Goal: Task Accomplishment & Management: Complete application form

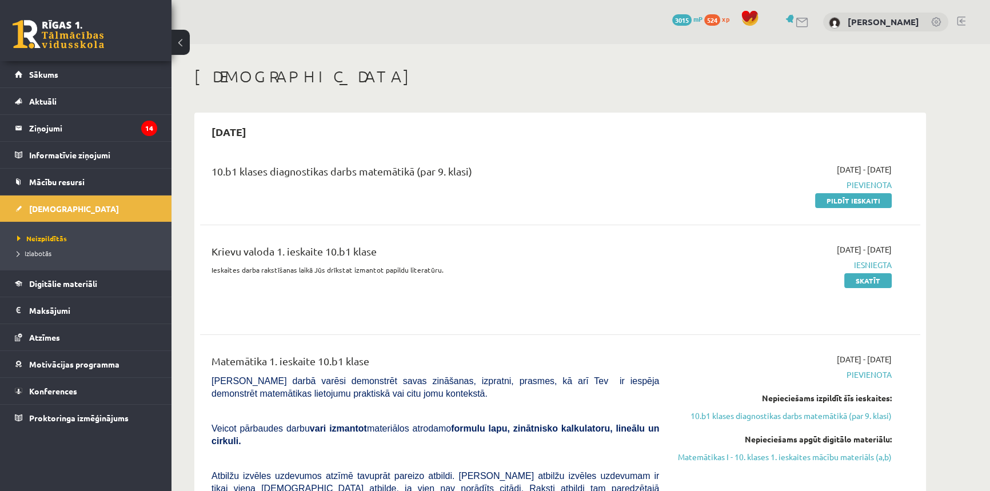
click at [678, 70] on h1 "[DEMOGRAPHIC_DATA]" at bounding box center [560, 76] width 732 height 19
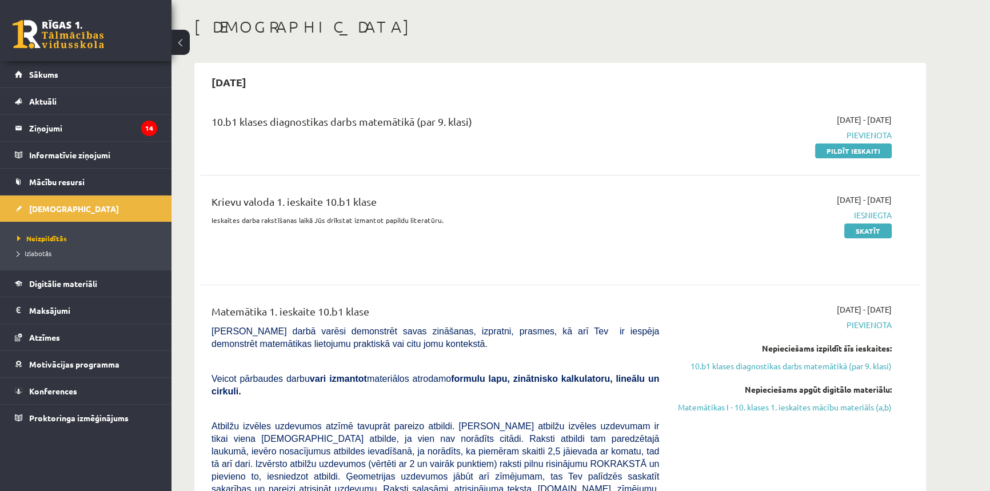
scroll to position [51, 0]
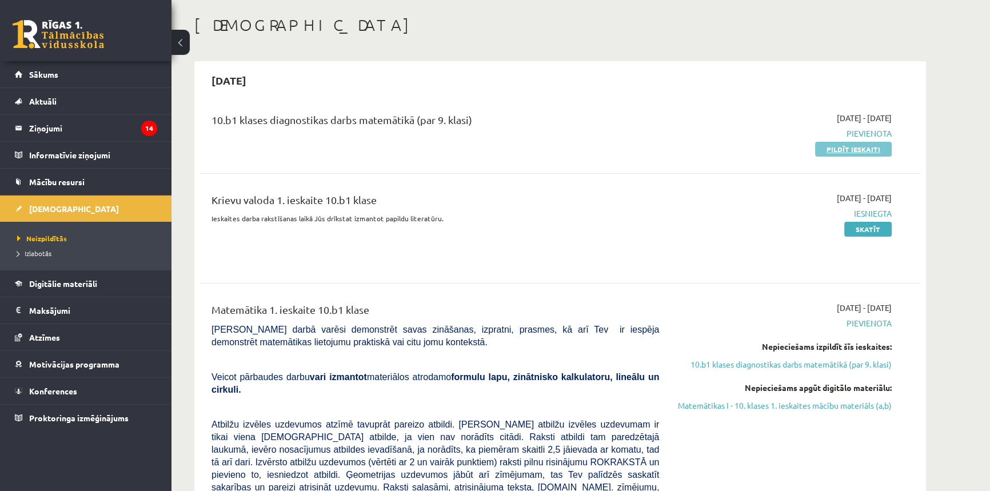
click at [869, 145] on link "Pildīt ieskaiti" at bounding box center [853, 149] width 77 height 15
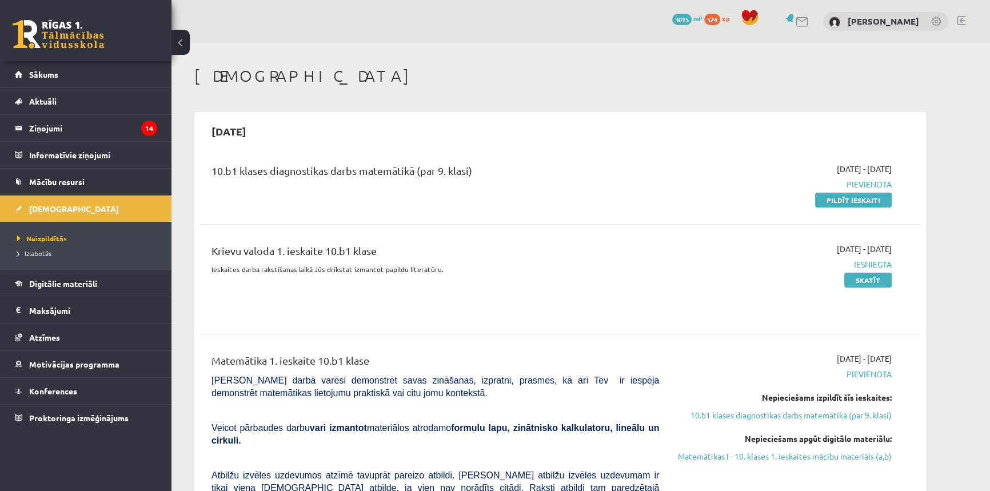
scroll to position [0, 0]
drag, startPoint x: 856, startPoint y: 199, endPoint x: 547, endPoint y: 52, distance: 341.8
click at [856, 199] on link "Pildīt ieskaiti" at bounding box center [853, 200] width 77 height 15
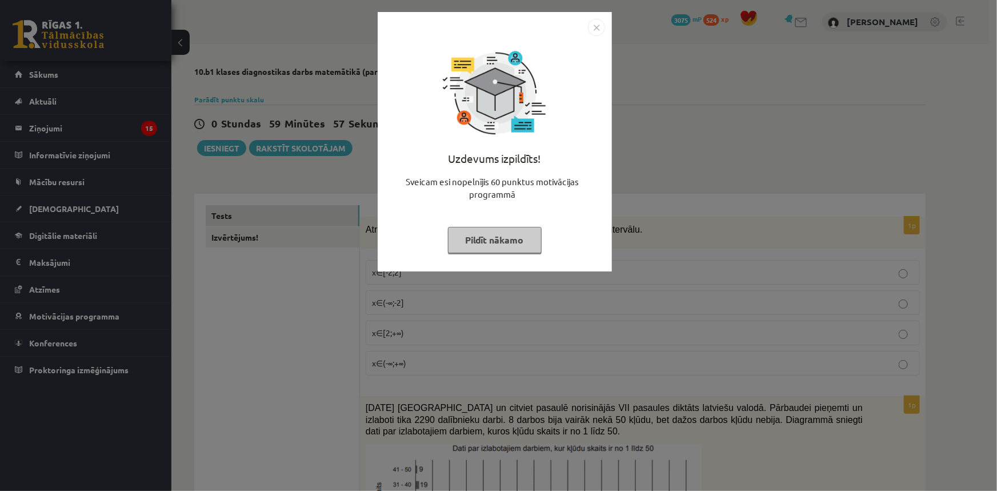
click at [497, 241] on button "Pildīt nākamo" at bounding box center [495, 240] width 94 height 26
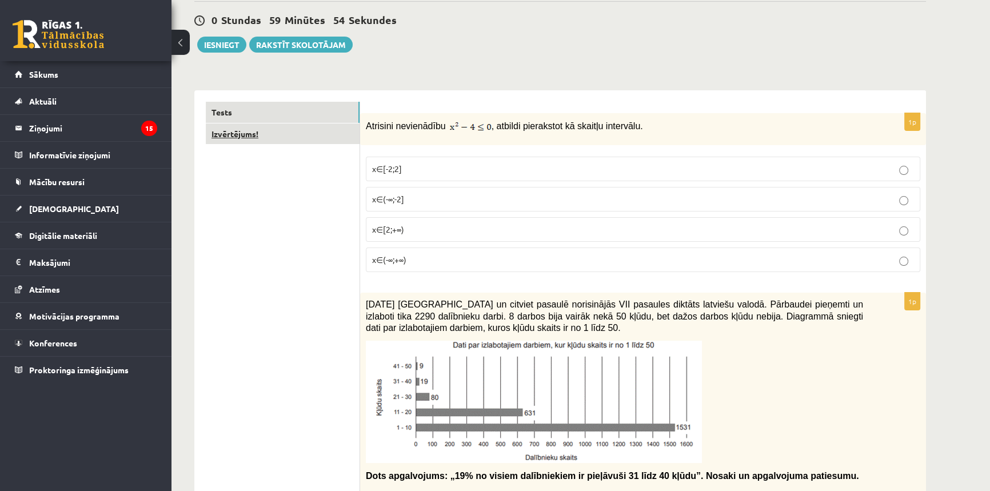
click at [313, 132] on link "Izvērtējums!" at bounding box center [283, 133] width 154 height 21
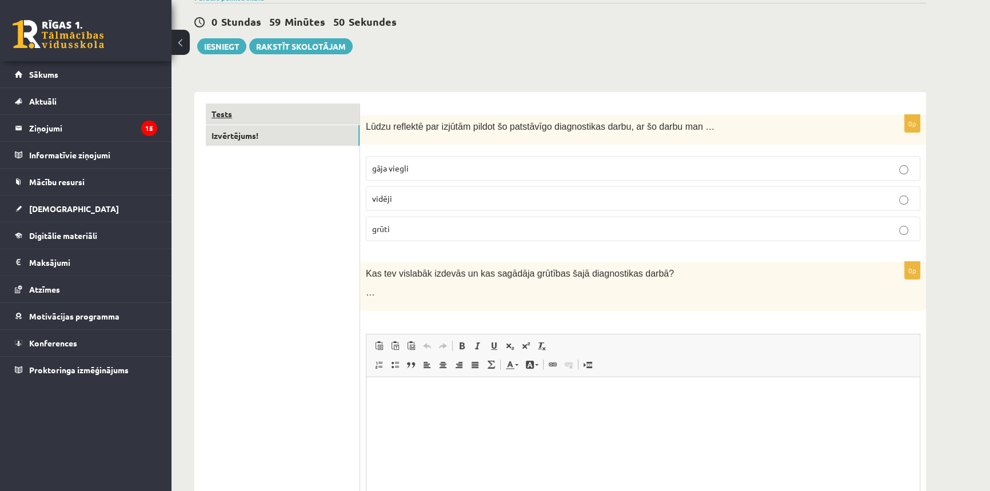
click at [338, 115] on link "Tests" at bounding box center [283, 113] width 154 height 21
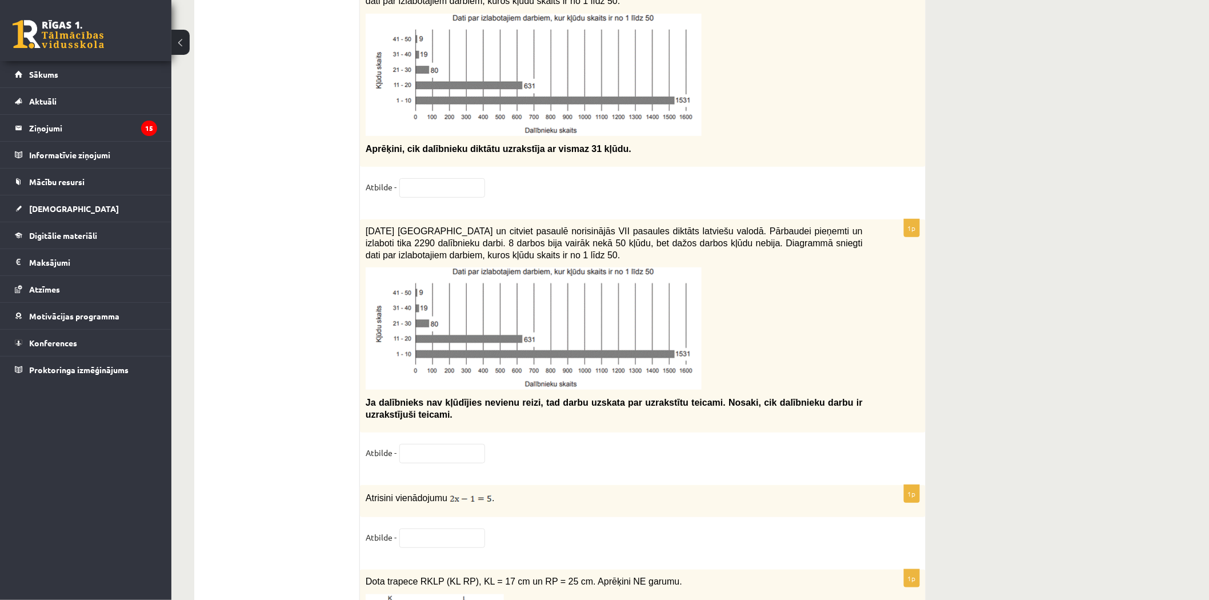
scroll to position [5705, 0]
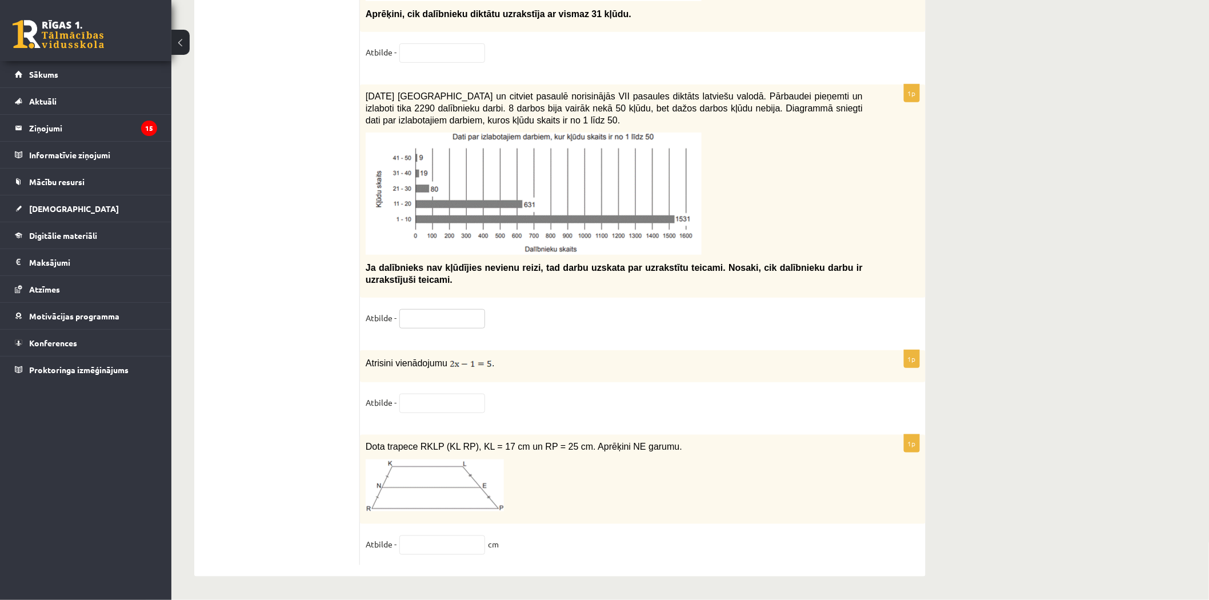
click at [420, 317] on input "text" at bounding box center [443, 318] width 86 height 19
type input "**"
click at [437, 397] on input "text" at bounding box center [443, 403] width 86 height 19
click at [447, 397] on input "text" at bounding box center [443, 403] width 86 height 19
click at [438, 398] on input "text" at bounding box center [443, 403] width 86 height 19
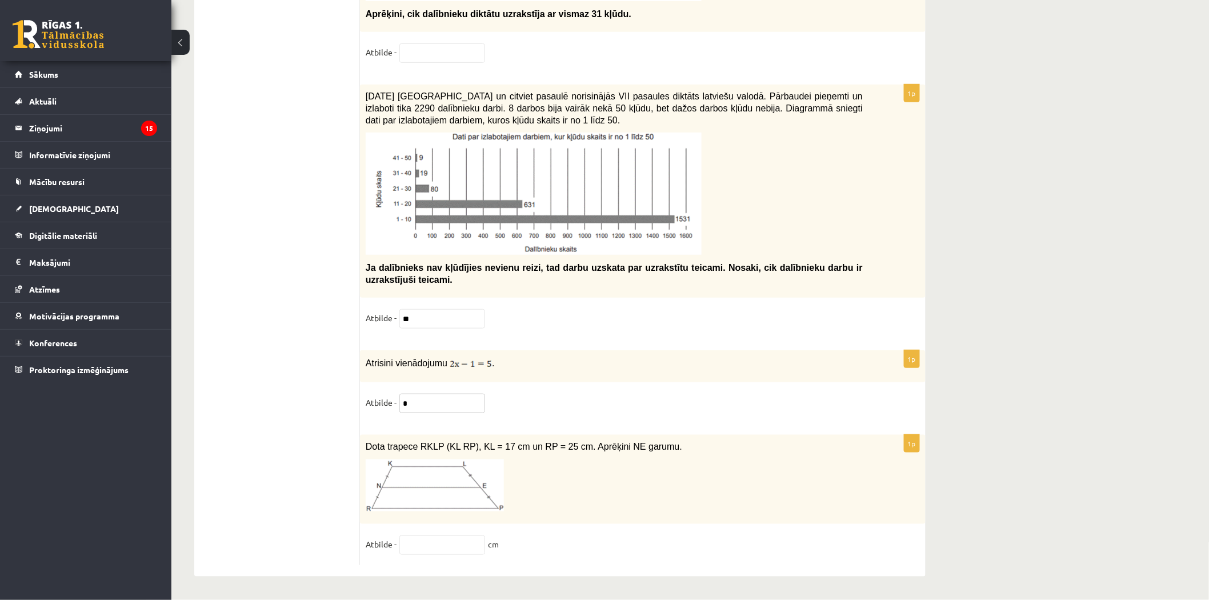
type input "*"
click at [442, 490] on input "text" at bounding box center [443, 545] width 86 height 19
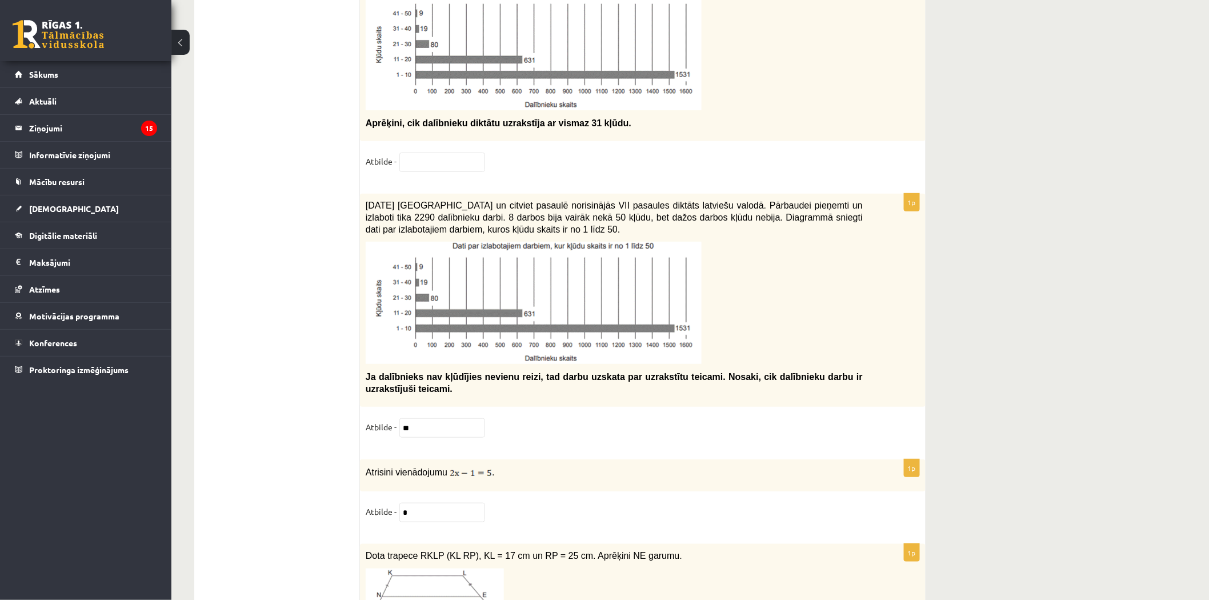
scroll to position [5578, 0]
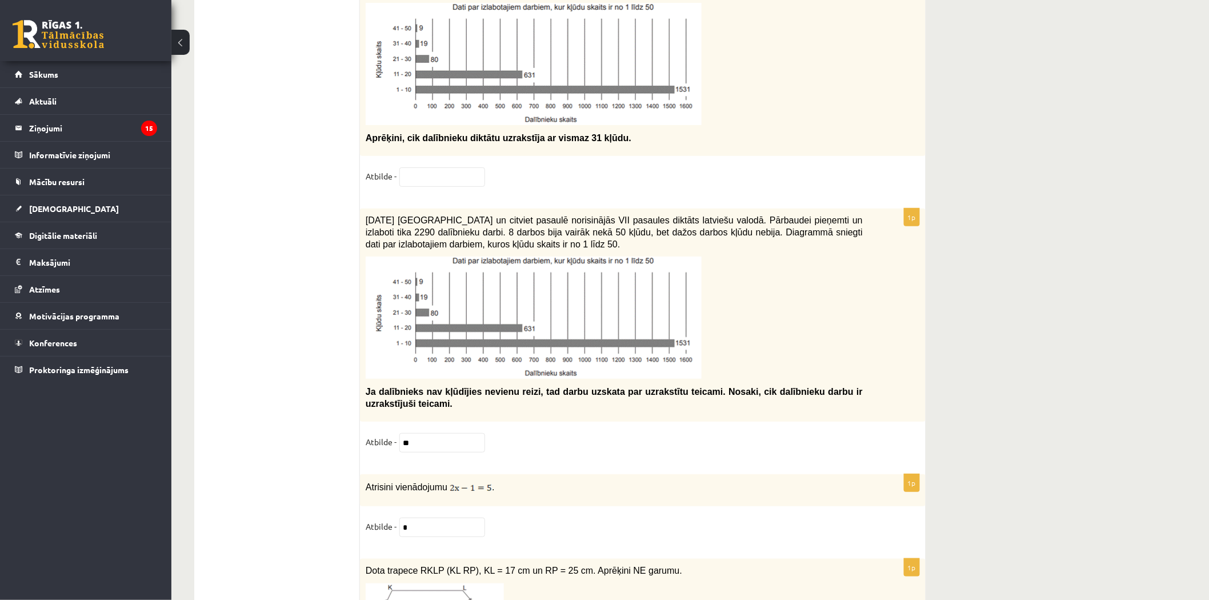
type input "**"
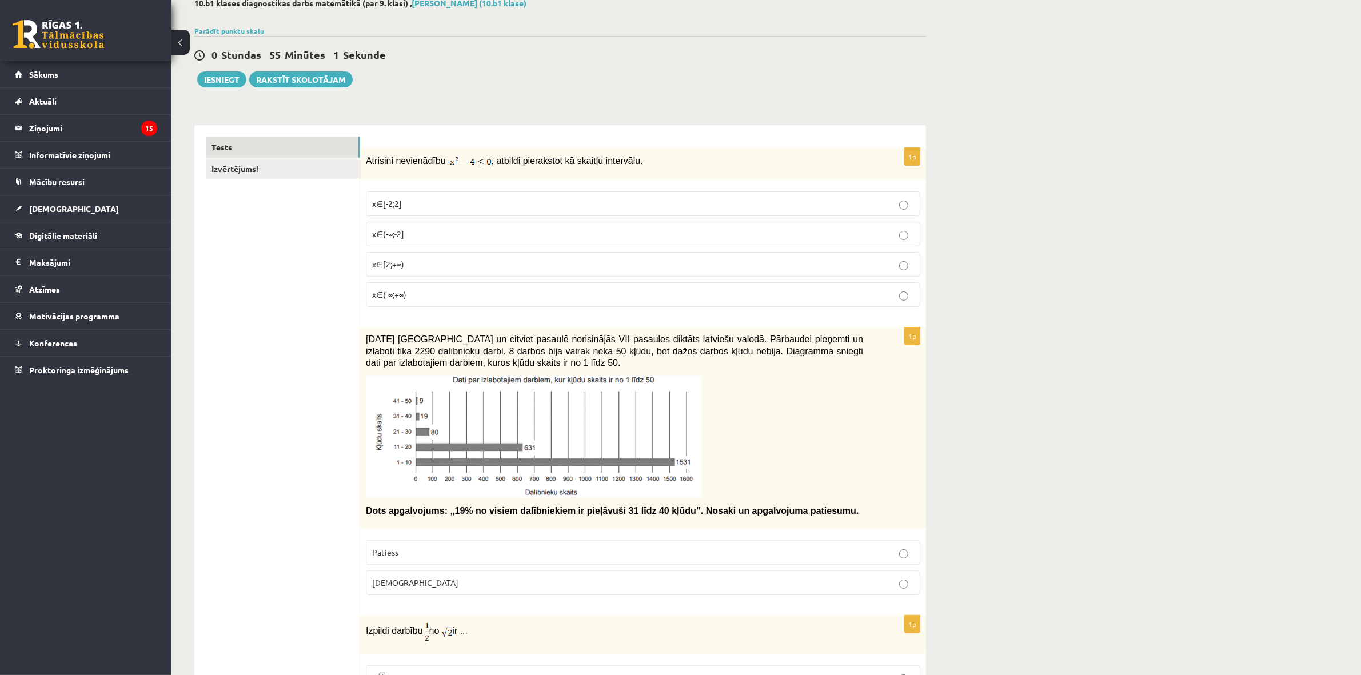
scroll to position [71, 0]
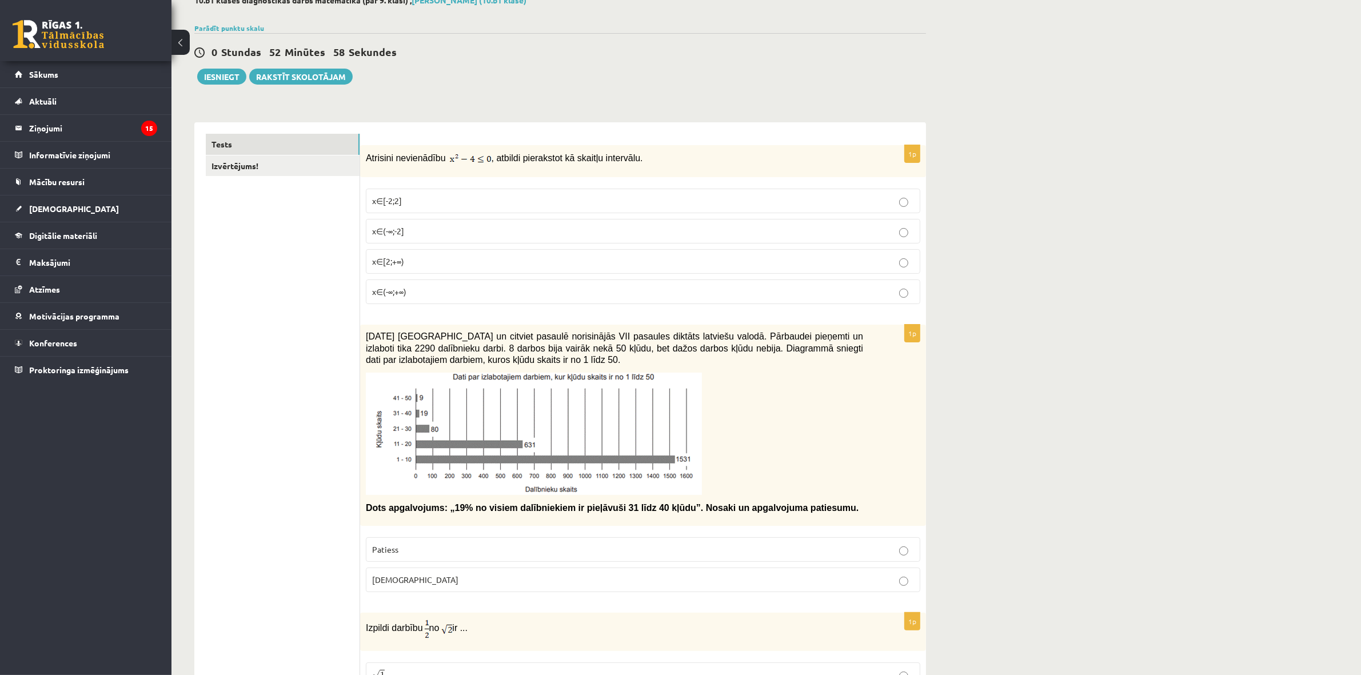
click at [462, 190] on label "x∈[-2;2]" at bounding box center [643, 201] width 554 height 25
click at [447, 490] on p "[DEMOGRAPHIC_DATA]" at bounding box center [643, 580] width 542 height 12
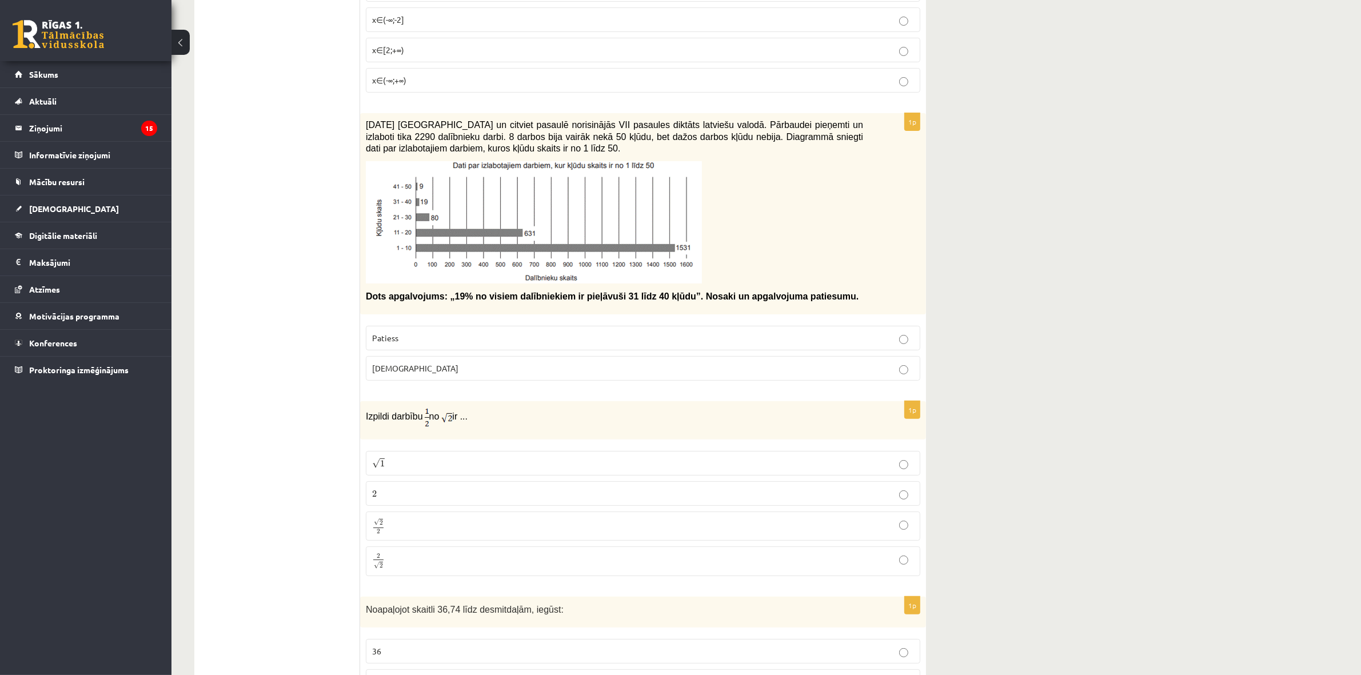
scroll to position [357, 0]
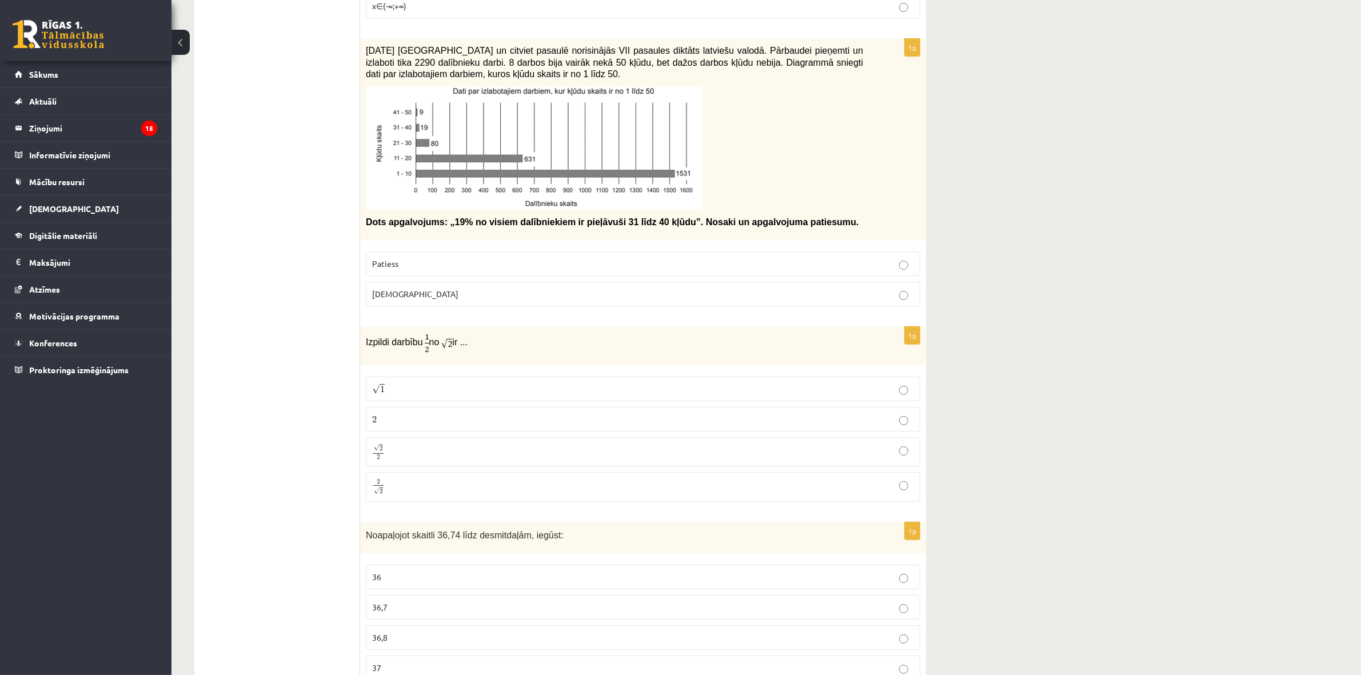
click at [401, 486] on p "2 √ 2 2 2" at bounding box center [643, 486] width 542 height 17
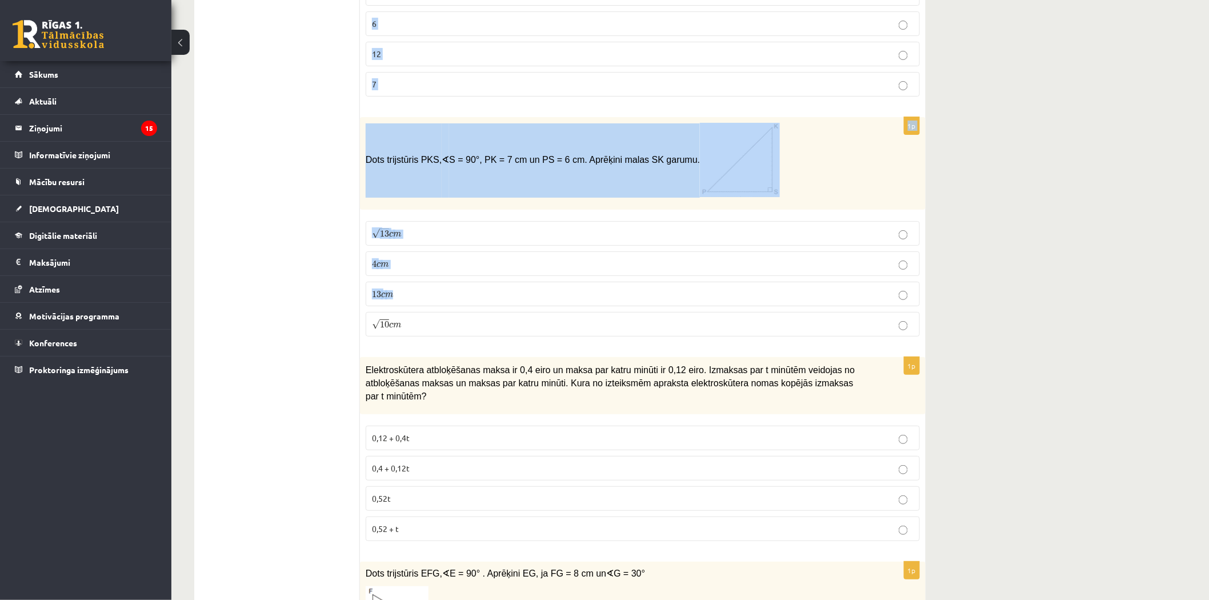
scroll to position [1889, 0]
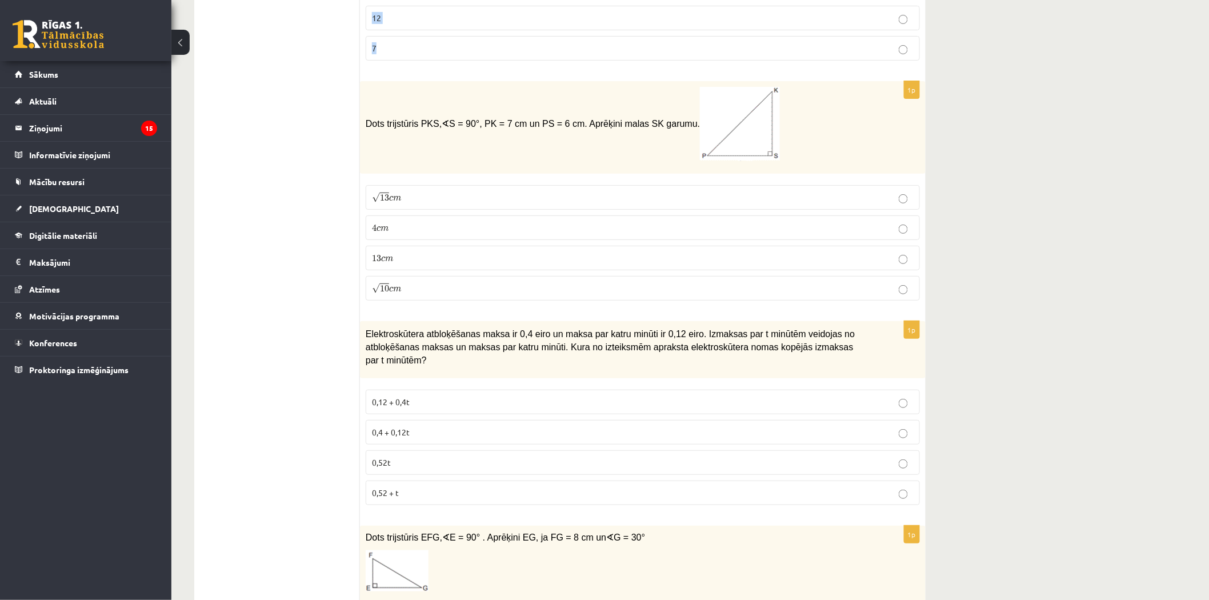
drag, startPoint x: 365, startPoint y: 16, endPoint x: 486, endPoint y: 58, distance: 128.7
copy form "Loremipsum dolorsi 90,26 amet consectetur, adipis: 02 58,3 73,8 00 2e Seddoeiu …"
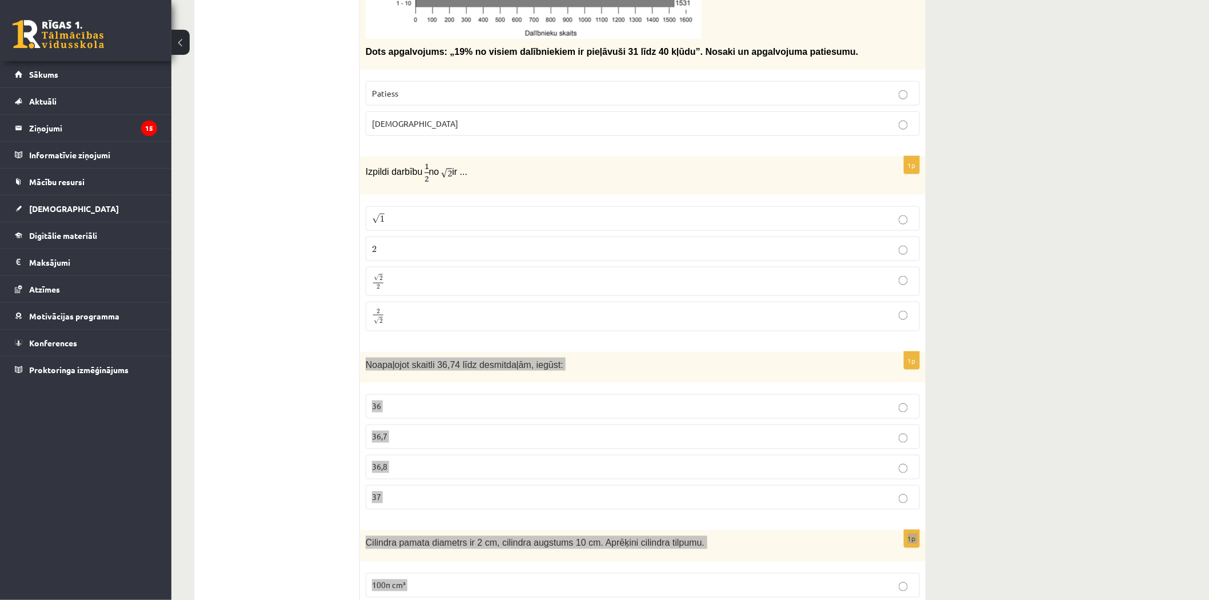
scroll to position [492, 0]
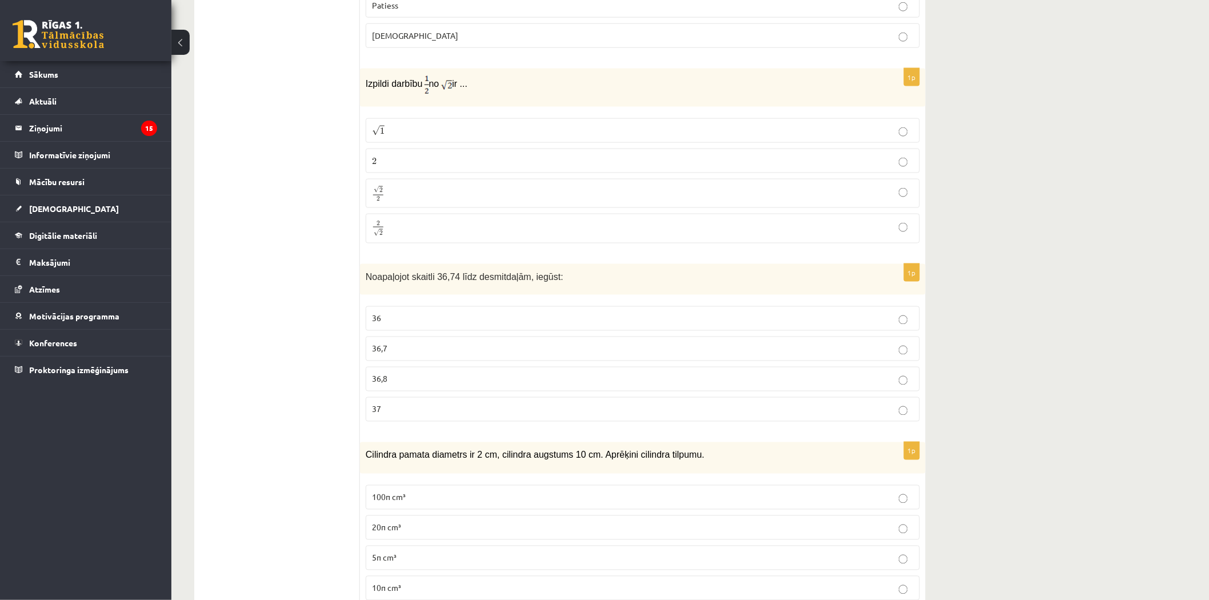
scroll to position [619, 0]
click at [421, 350] on p "36,7" at bounding box center [643, 346] width 542 height 12
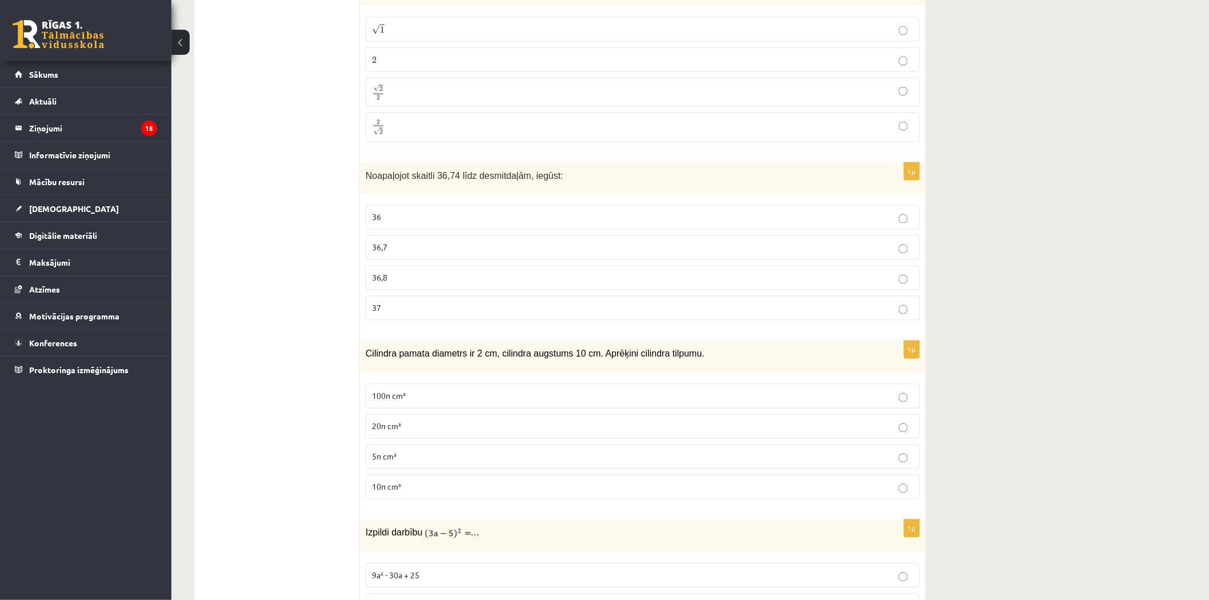
scroll to position [746, 0]
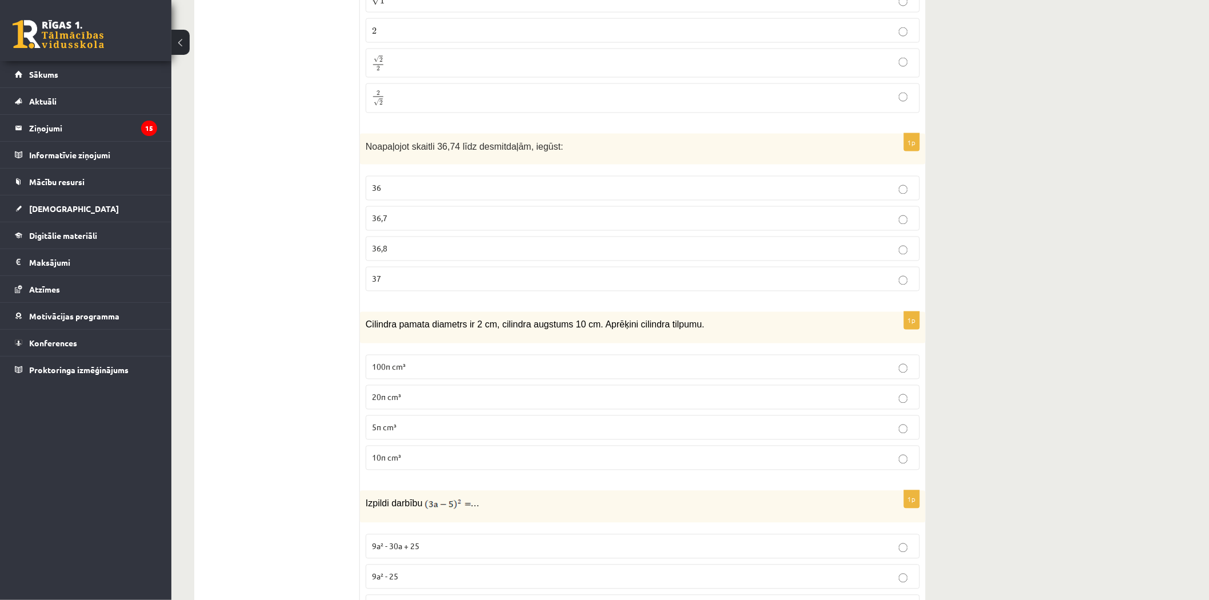
click at [414, 478] on div "1p Cilindra pamata diametrs ir 2 cm, cilindra augstums 10 cm. Aprēķini cilindra…" at bounding box center [643, 395] width 566 height 167
click at [409, 462] on p "10π cm³" at bounding box center [643, 458] width 542 height 12
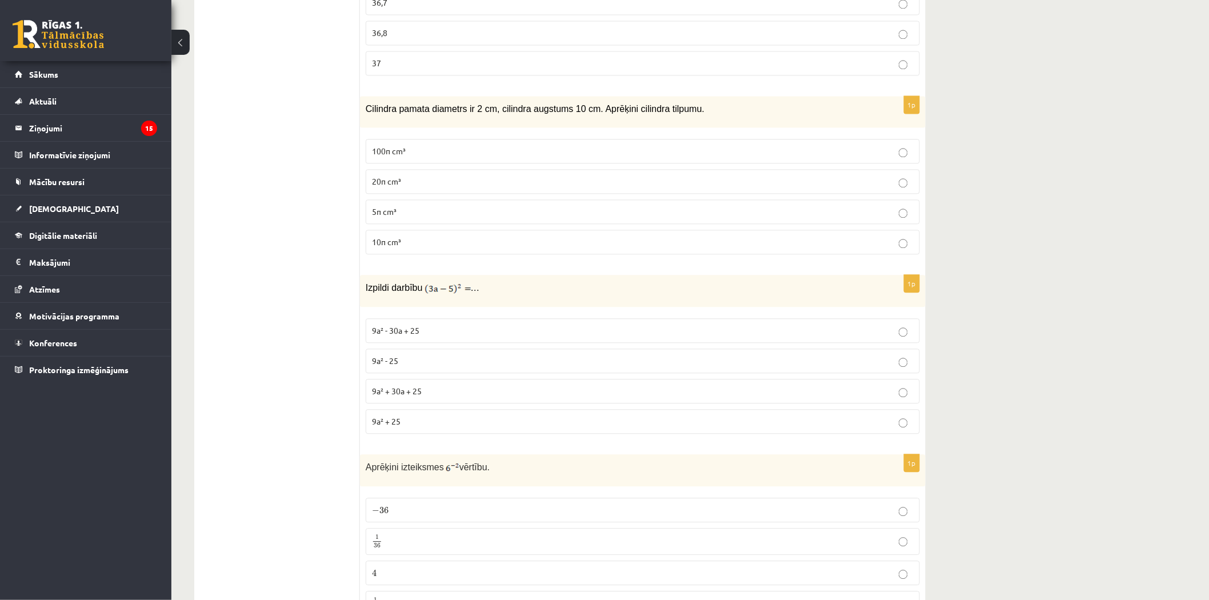
scroll to position [1000, 0]
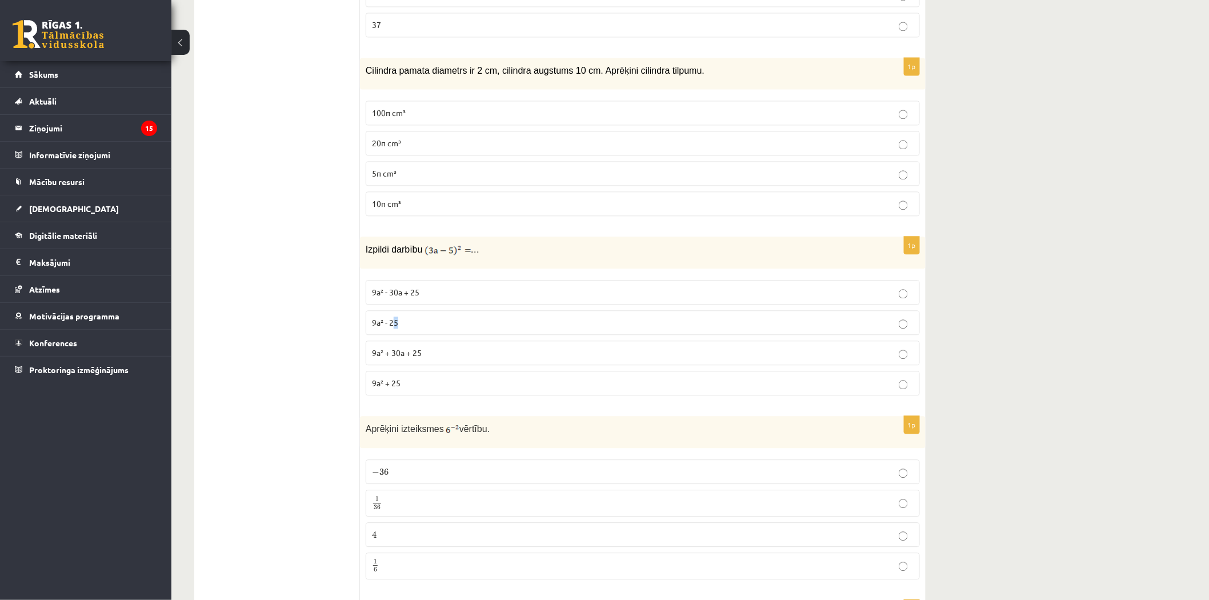
drag, startPoint x: 392, startPoint y: 328, endPoint x: 460, endPoint y: 321, distance: 67.8
click at [460, 321] on p "9a² - 25" at bounding box center [643, 323] width 542 height 12
click at [397, 358] on span "9a² + 30a + 25" at bounding box center [397, 353] width 50 height 10
click at [406, 299] on label "9a² - 30a + 25" at bounding box center [643, 292] width 554 height 25
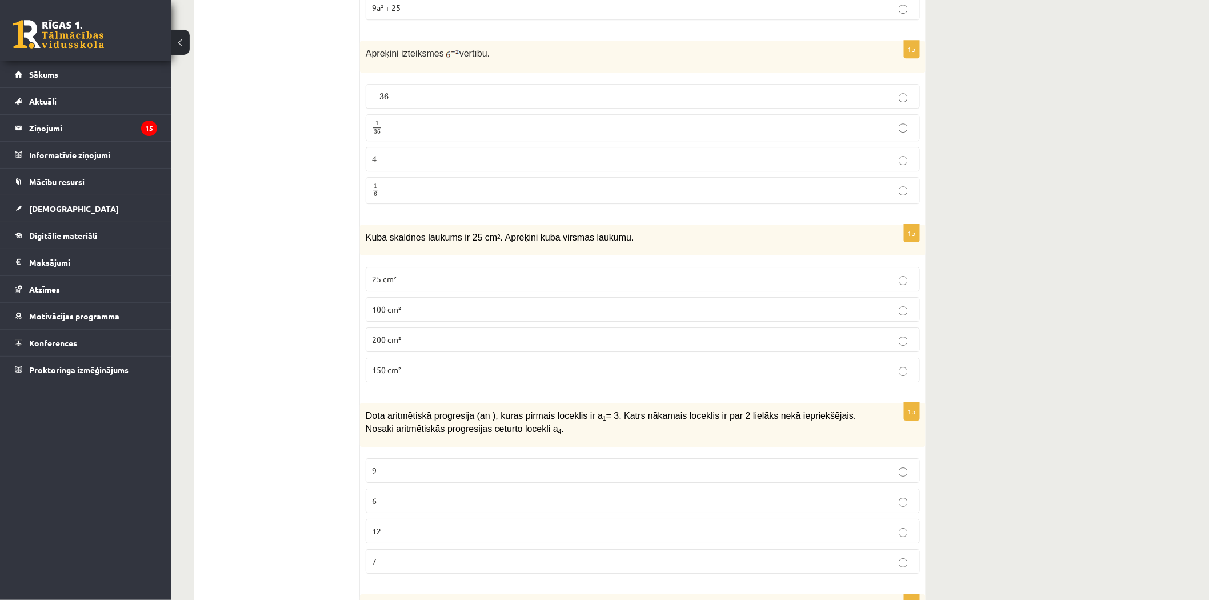
scroll to position [1381, 0]
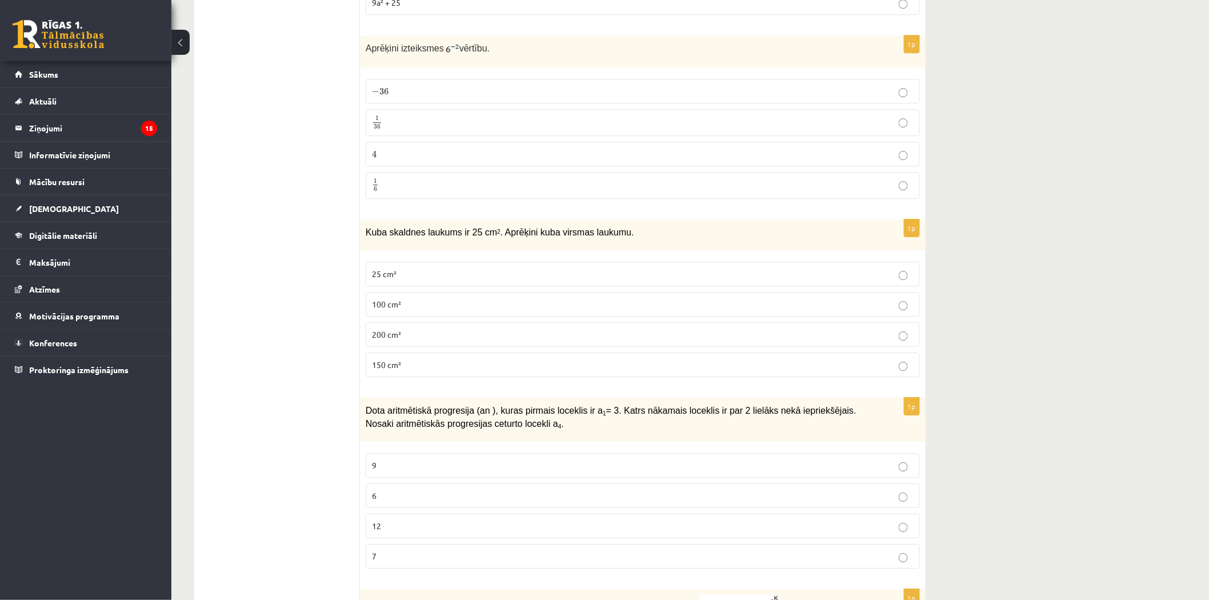
click at [392, 123] on p "1 36 1 36" at bounding box center [643, 122] width 542 height 14
click at [380, 118] on span "1" at bounding box center [377, 118] width 8 height 5
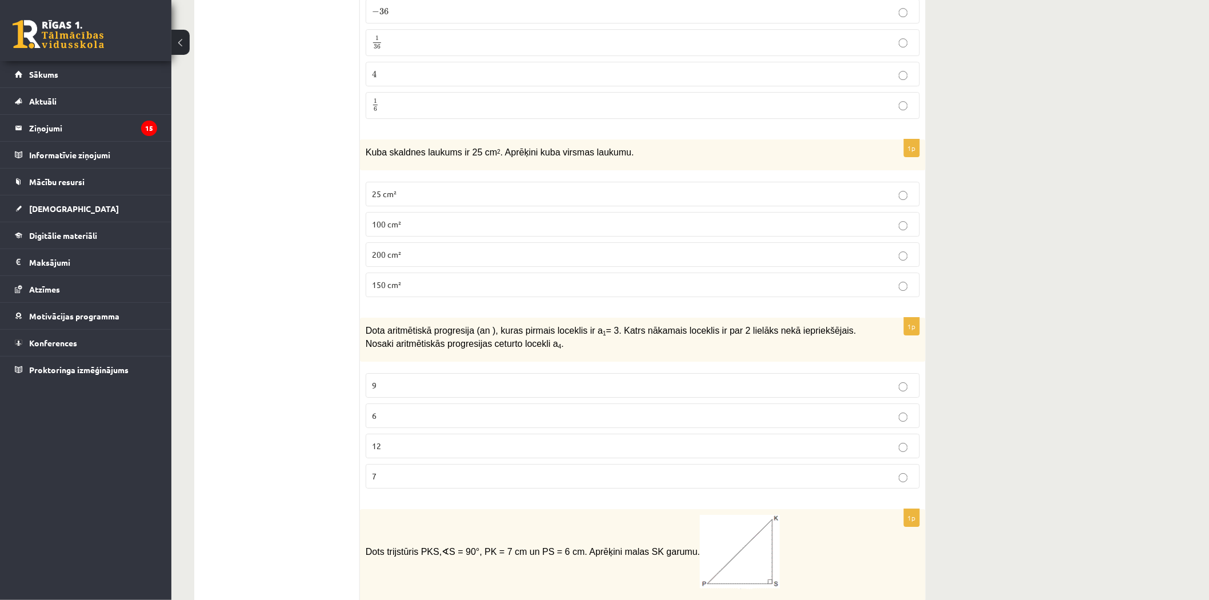
scroll to position [1508, 0]
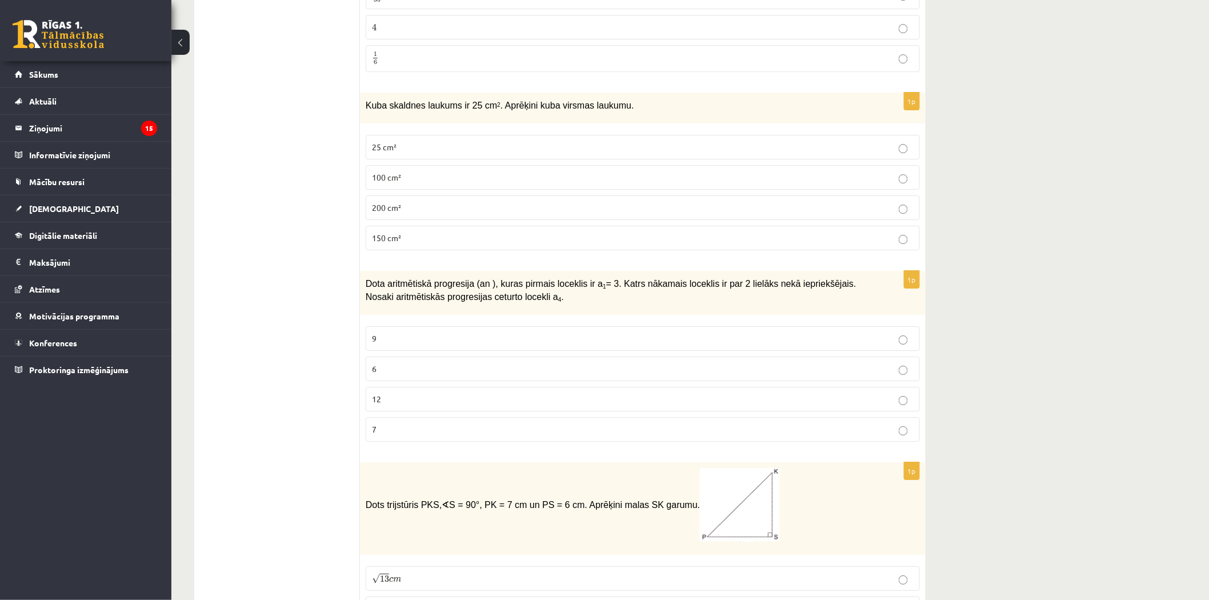
click at [399, 236] on span "150 cm²" at bounding box center [386, 238] width 29 height 10
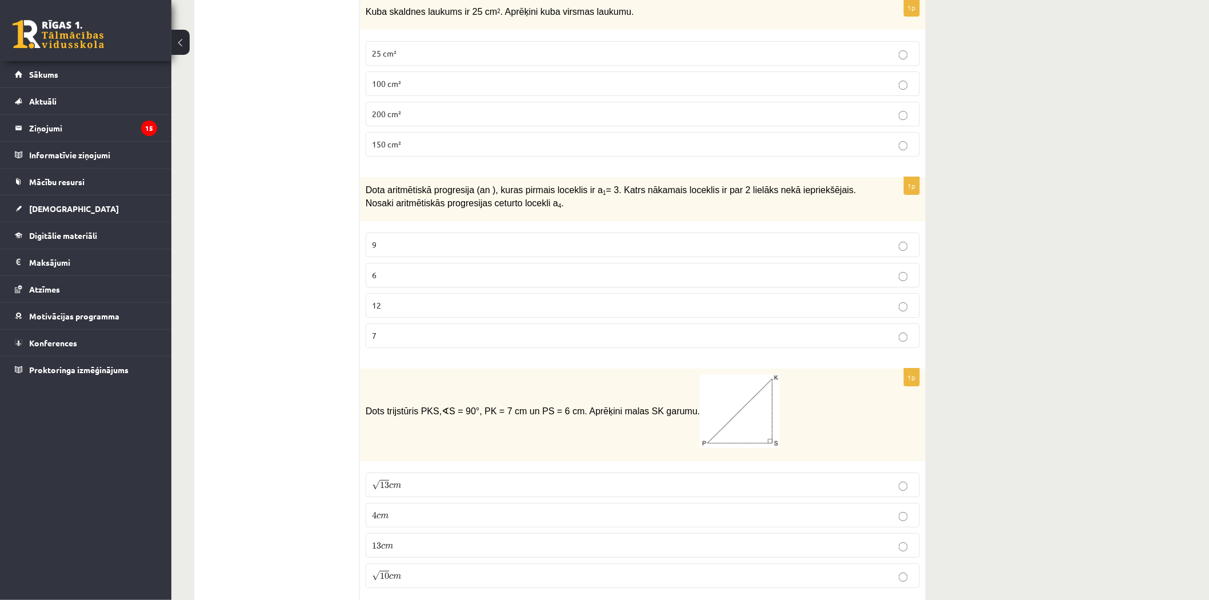
scroll to position [1635, 0]
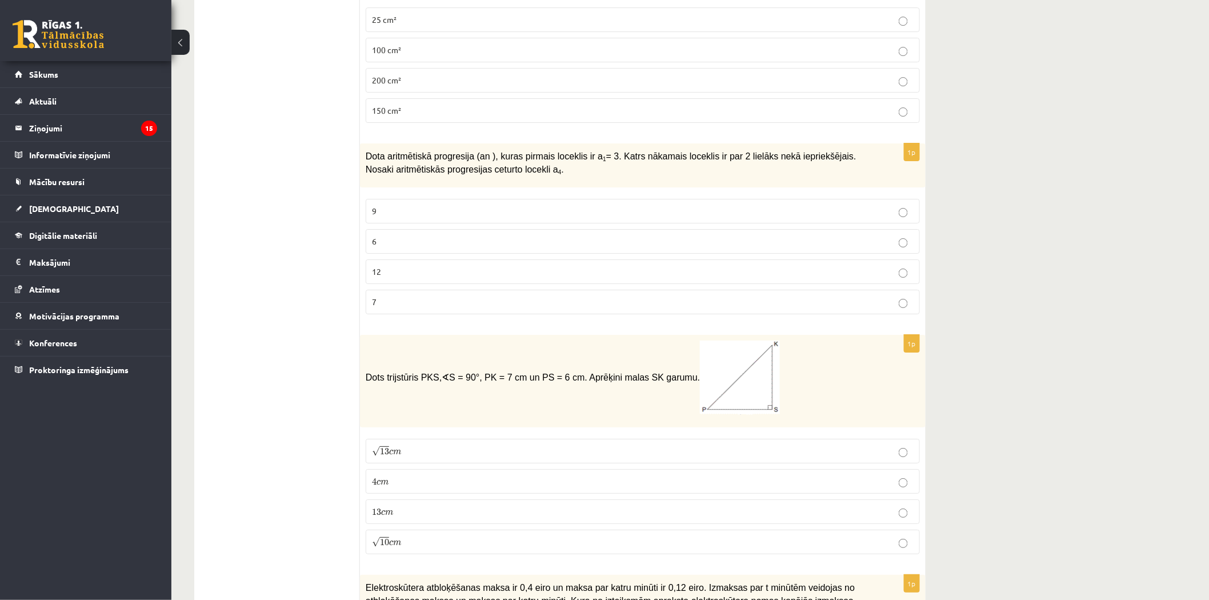
click at [399, 214] on p "9" at bounding box center [643, 211] width 542 height 12
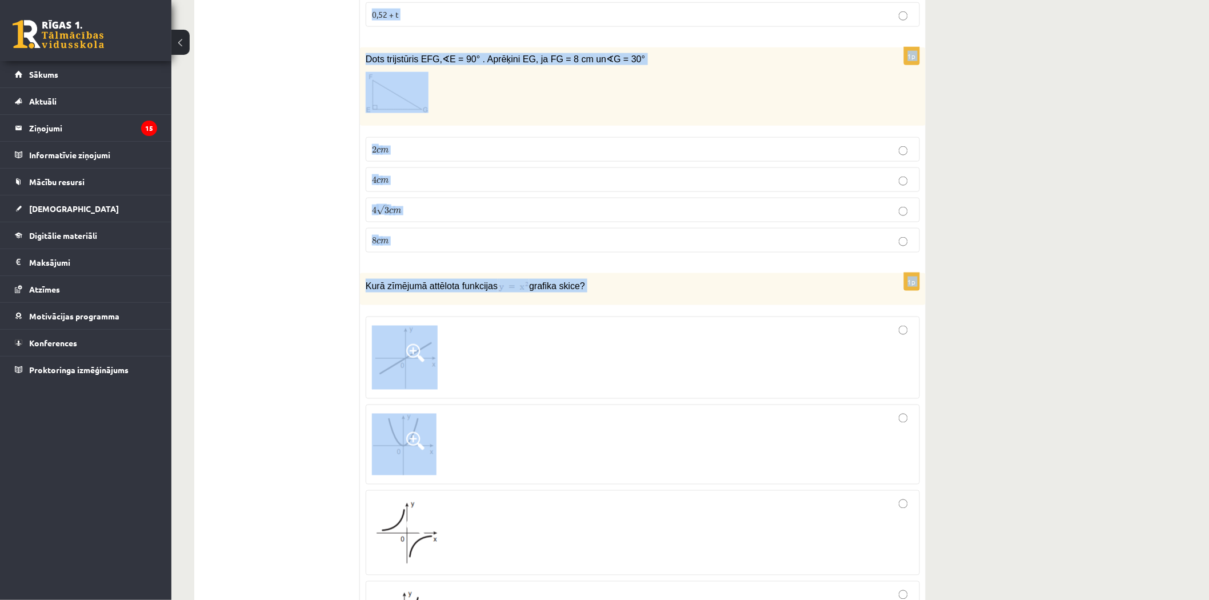
scroll to position [2530, 0]
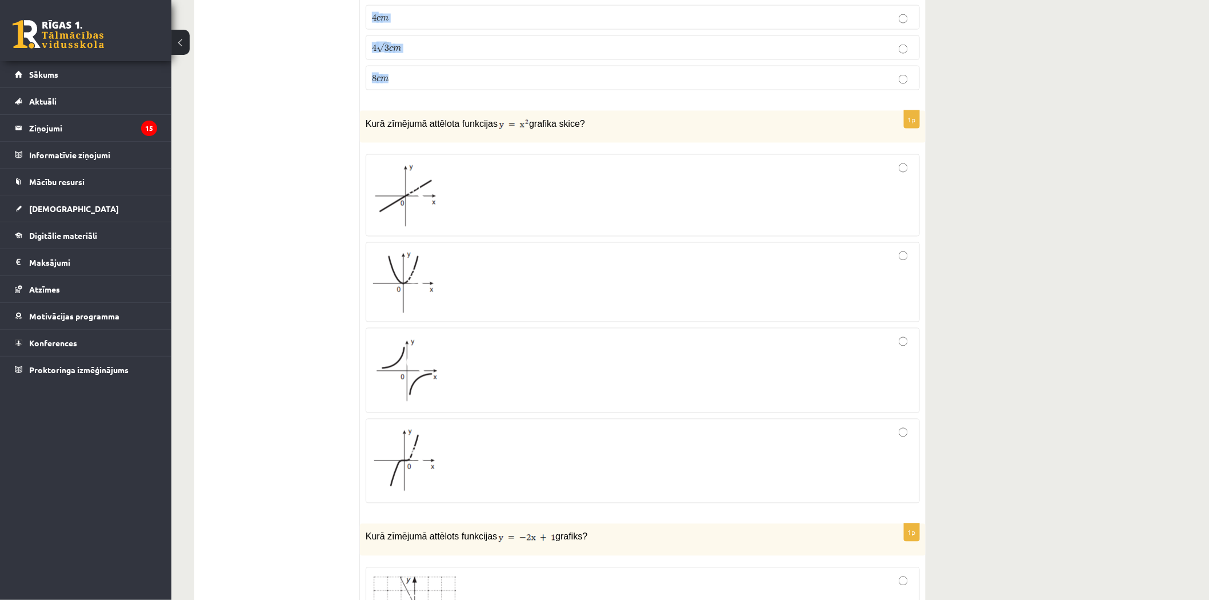
drag, startPoint x: 366, startPoint y: 118, endPoint x: 582, endPoint y: 52, distance: 225.4
copy form "Dots trijstūris PKS, ∢ S = 90°, PK = 7 cm un PS = 6 cm. Aprēķini malas SK garum…"
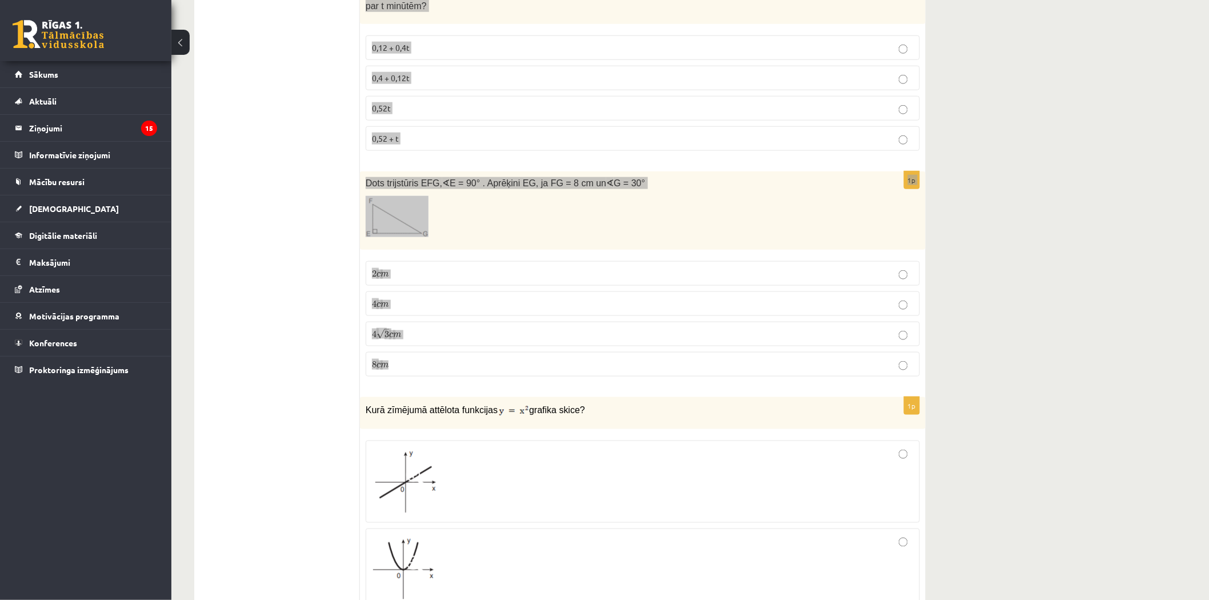
scroll to position [2276, 0]
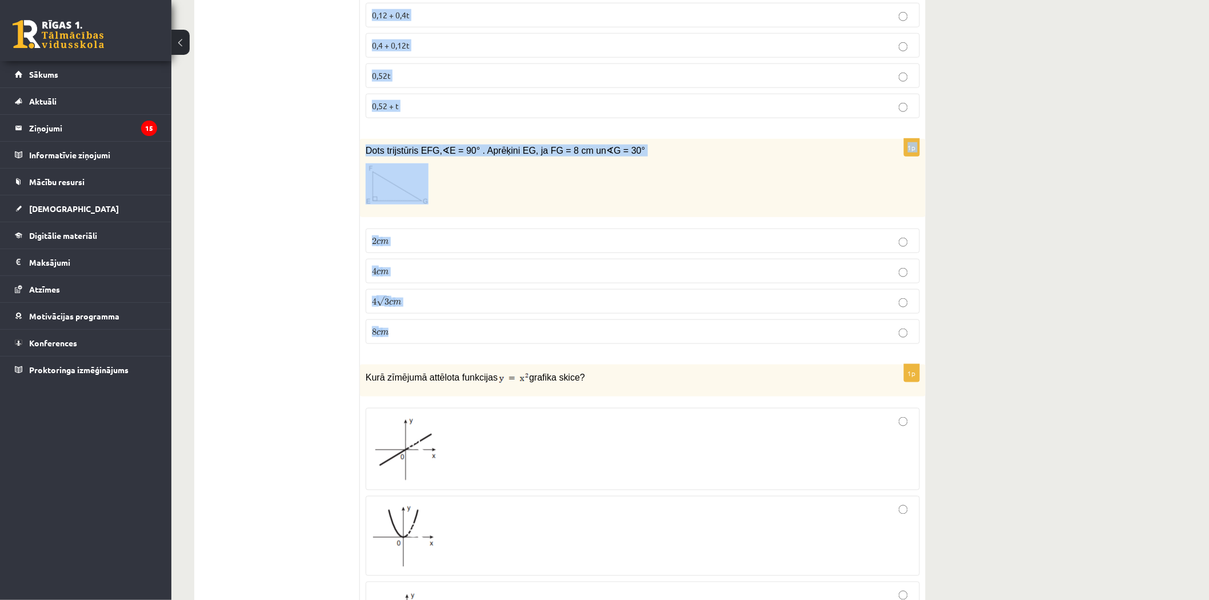
click at [528, 295] on p "4 √ 3 c m 4 3 c m" at bounding box center [643, 301] width 542 height 12
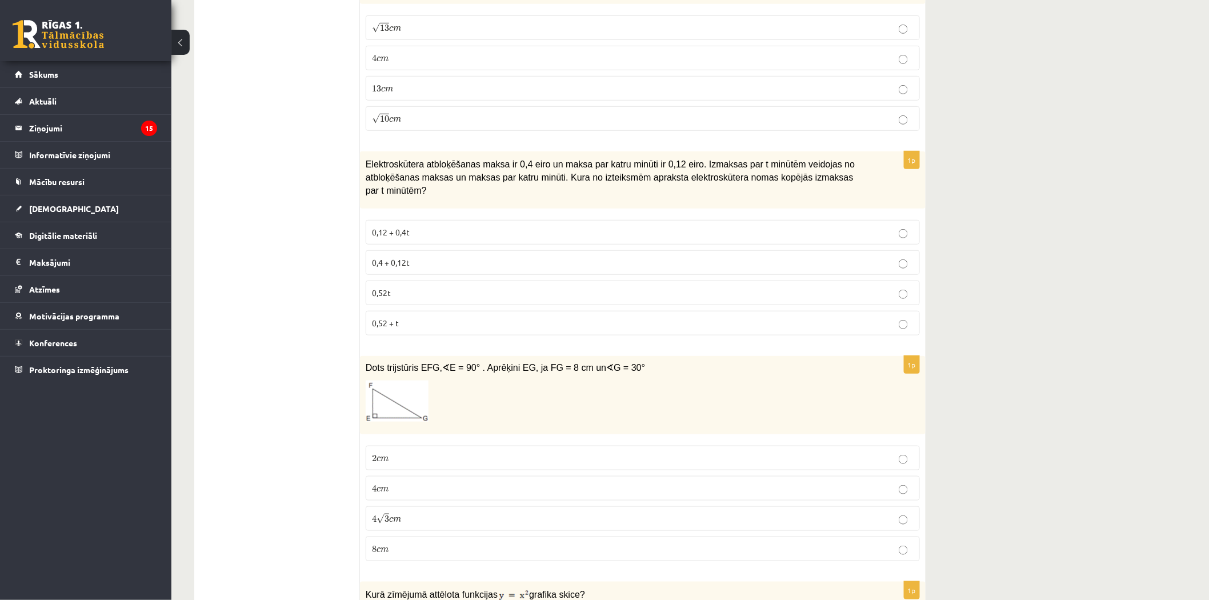
scroll to position [2022, 0]
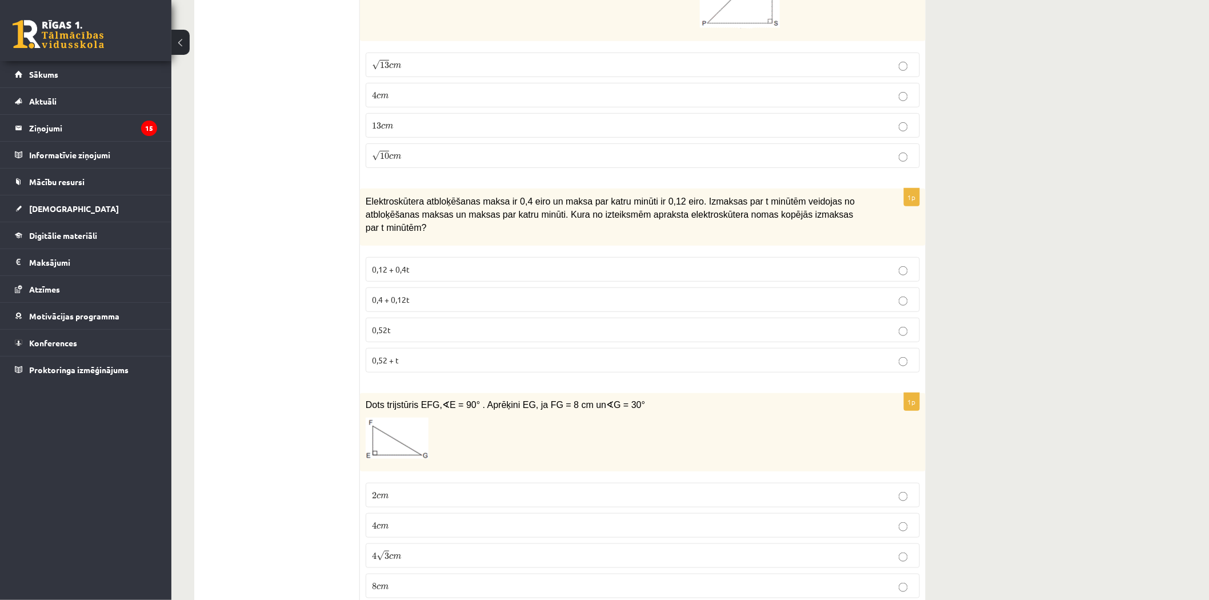
click at [458, 294] on p "0,4 + 0,12t" at bounding box center [643, 300] width 542 height 12
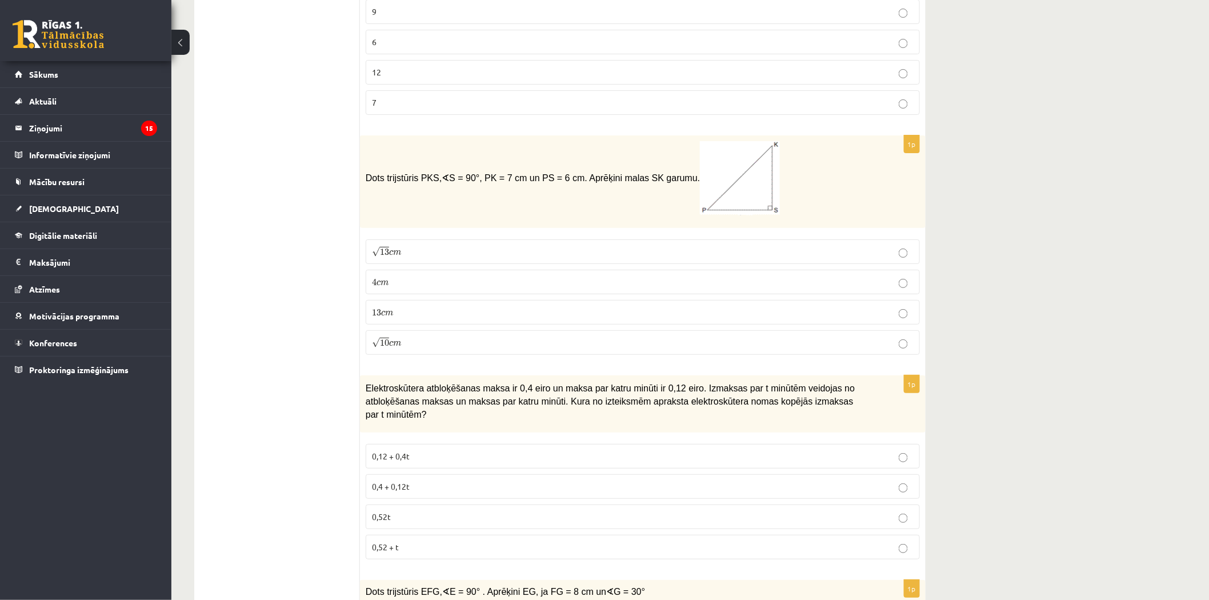
scroll to position [1831, 0]
click at [471, 310] on label "13 c m 13 c m" at bounding box center [643, 315] width 554 height 25
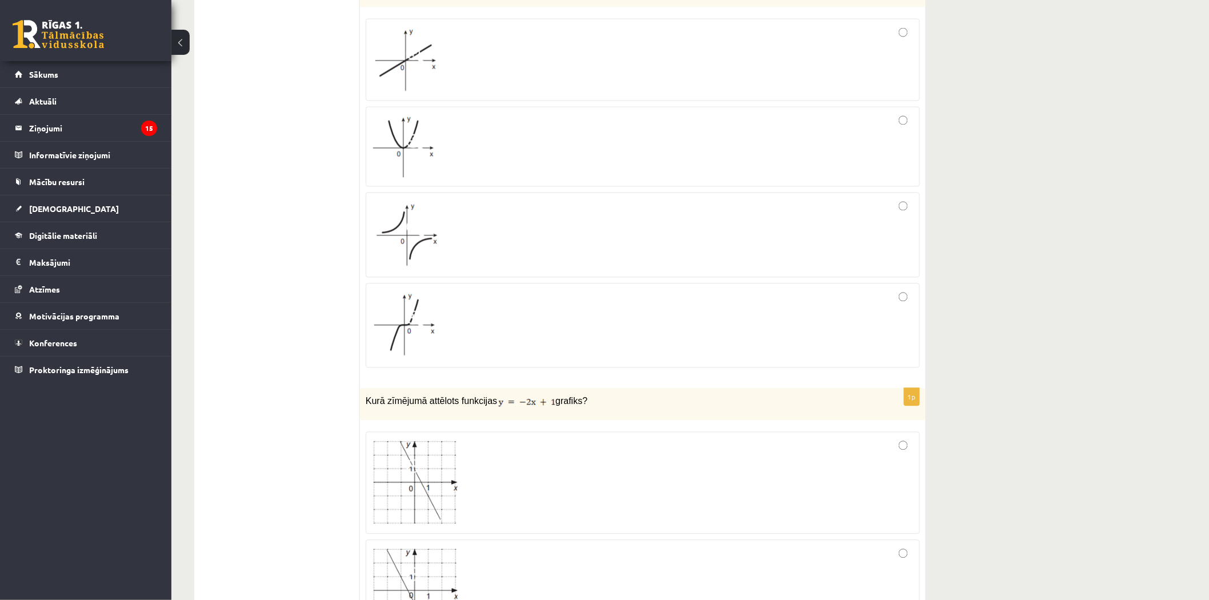
scroll to position [2623, 0]
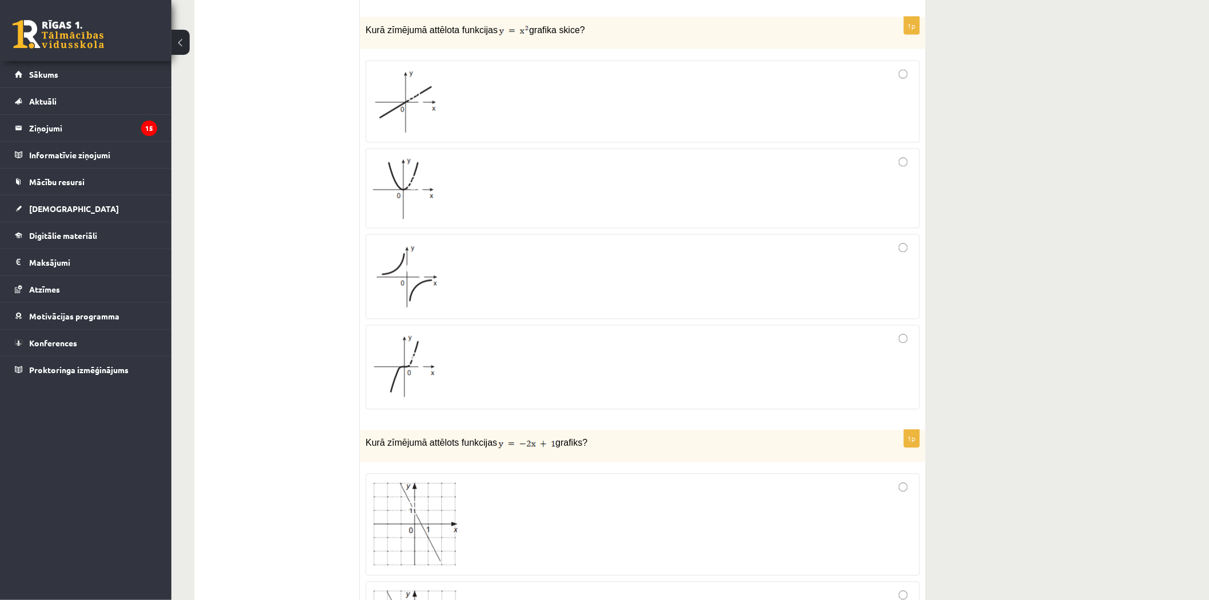
click at [565, 161] on div at bounding box center [643, 188] width 542 height 67
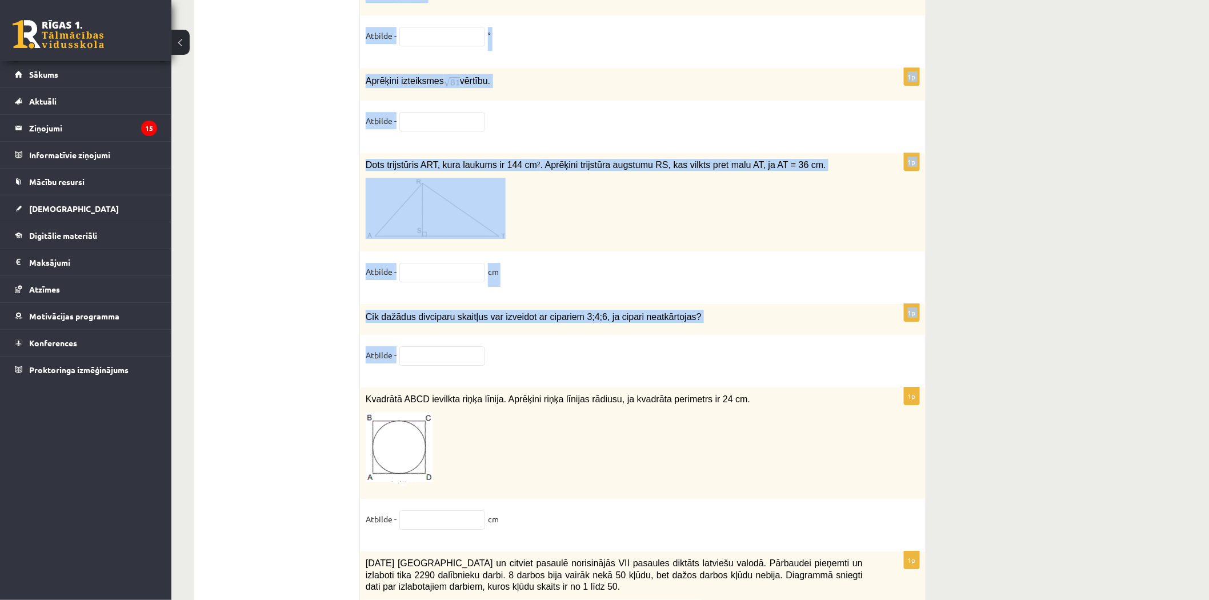
scroll to position [4973, 0]
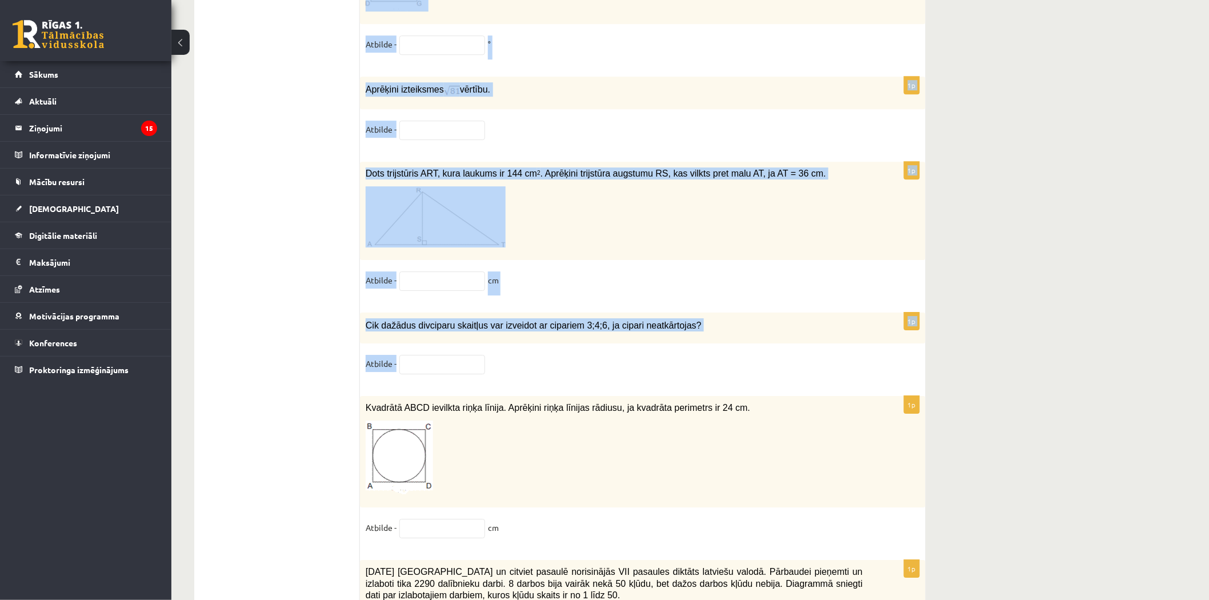
drag, startPoint x: 364, startPoint y: 164, endPoint x: 670, endPoint y: 346, distance: 356.2
copy form "Loremips . 0 √ 8 6 9 √ 18 83 7 2 5 √ 0 6 5 8d Sitametc adipiscinge seddoeiu tem…"
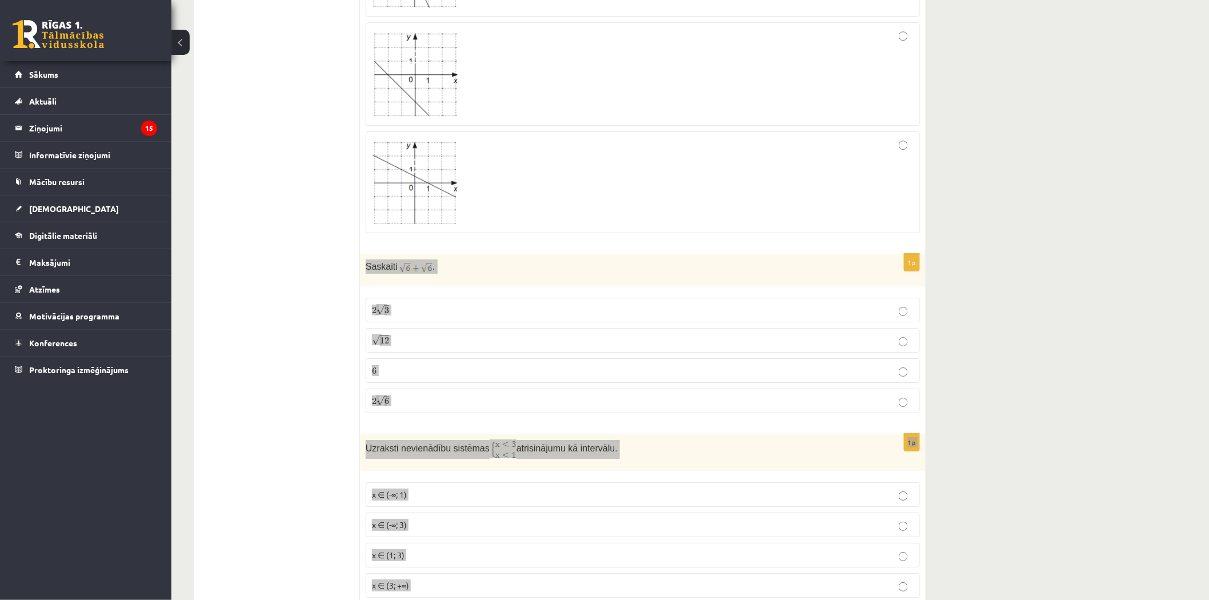
scroll to position [3322, 0]
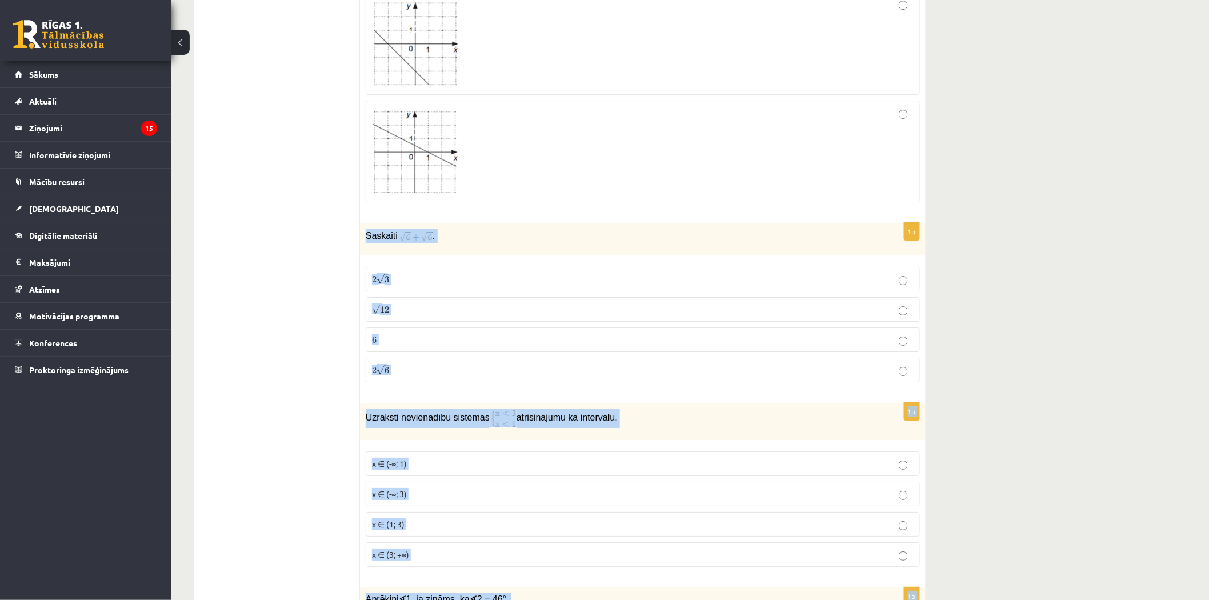
click at [489, 364] on p "2 √ 6 2 6" at bounding box center [643, 370] width 542 height 12
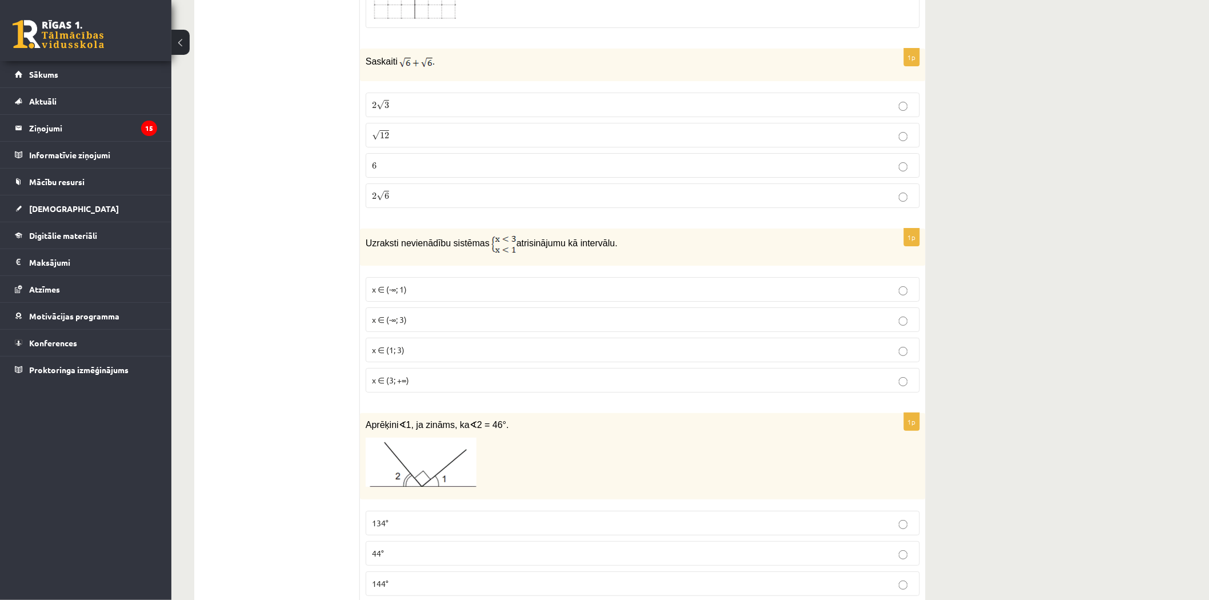
scroll to position [3512, 0]
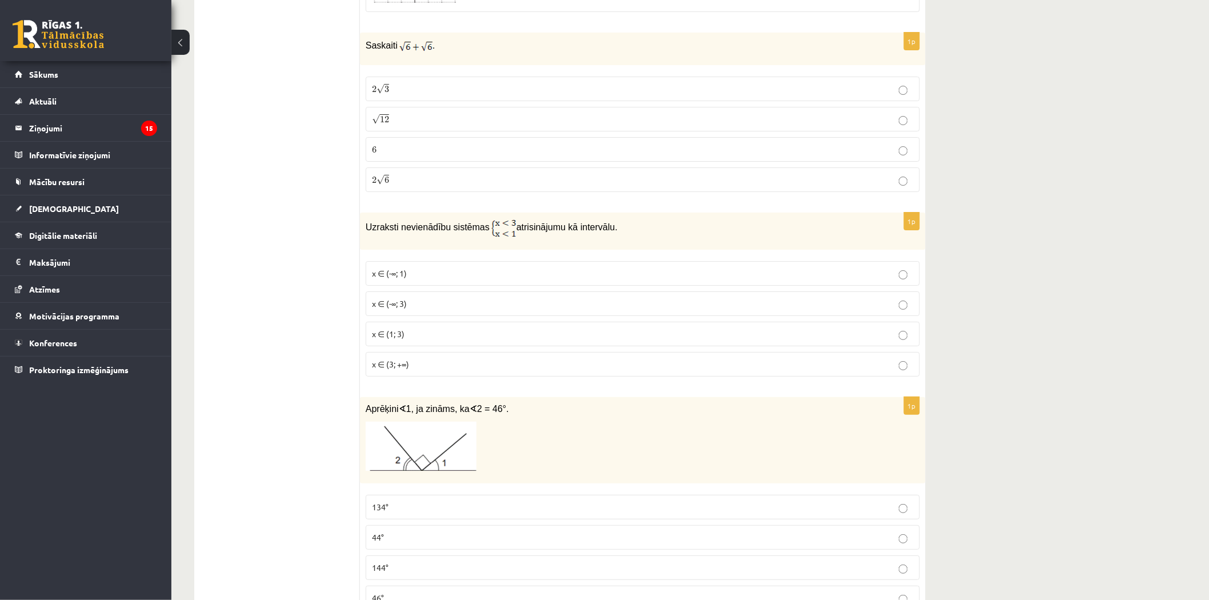
click at [467, 352] on label "x ∈ (3; +∞)" at bounding box center [643, 364] width 554 height 25
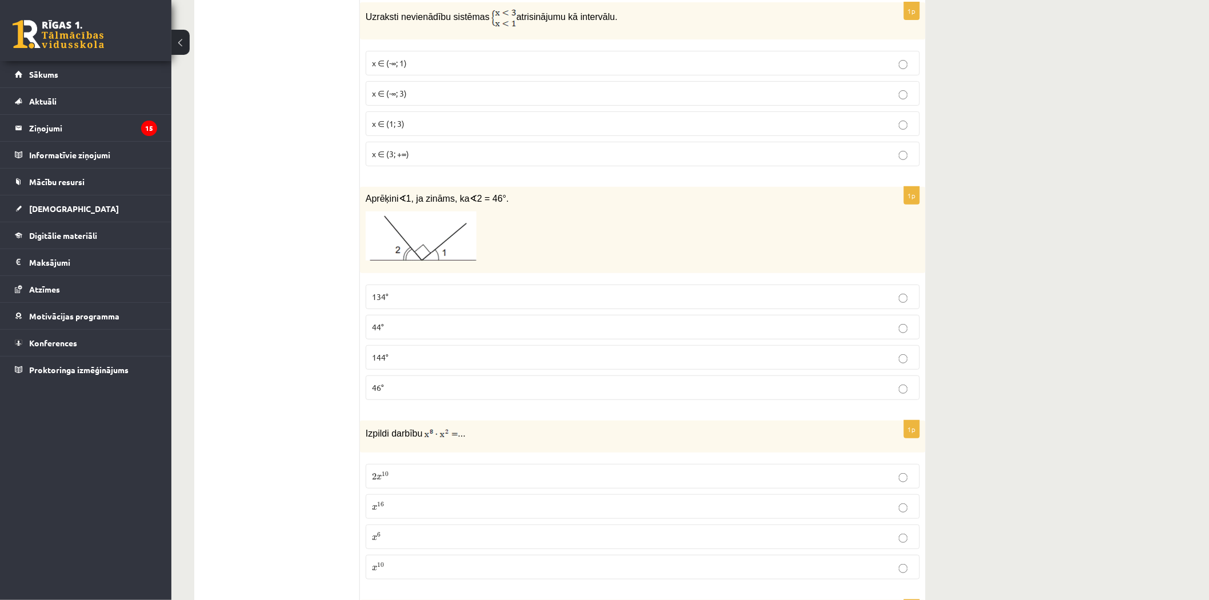
scroll to position [3767, 0]
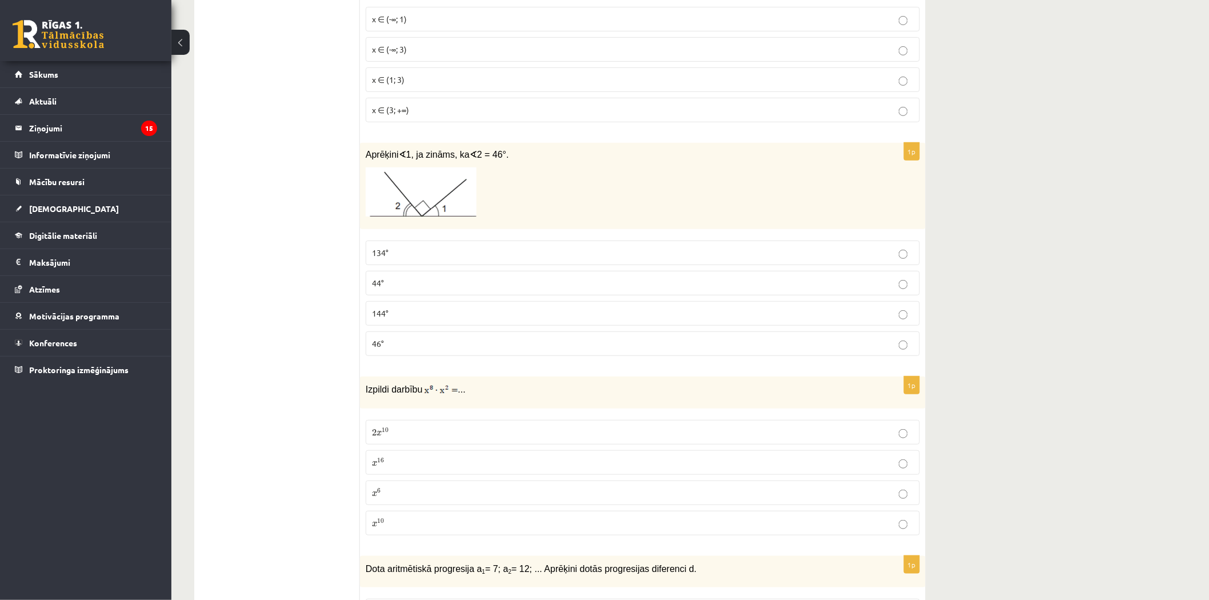
click at [436, 307] on p "144°" at bounding box center [643, 313] width 542 height 12
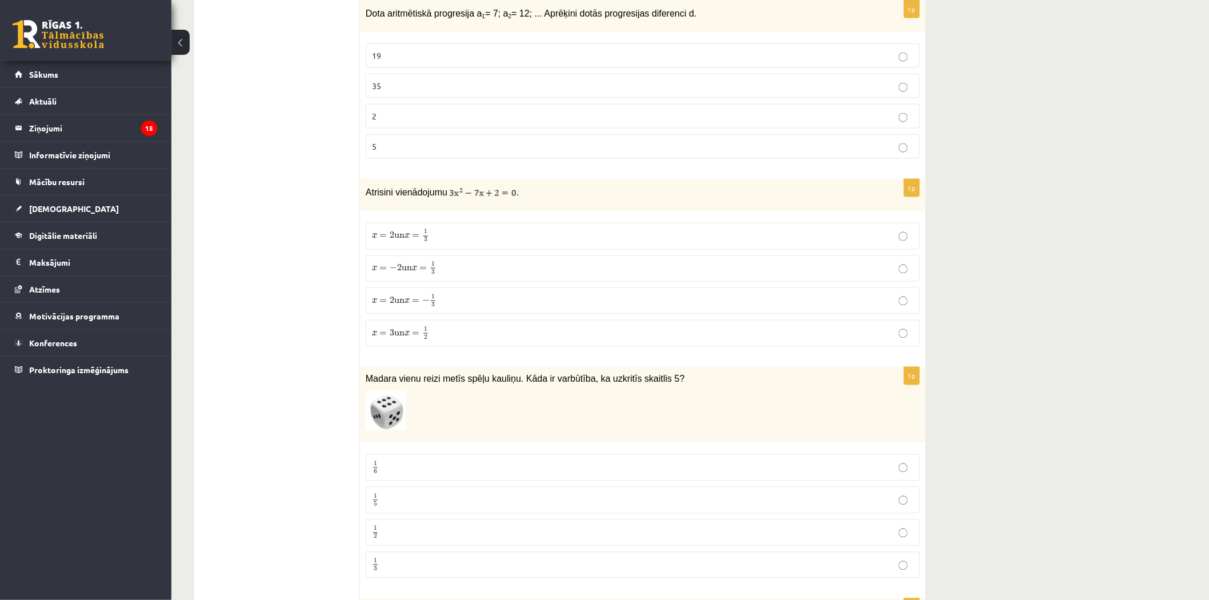
scroll to position [4330, 0]
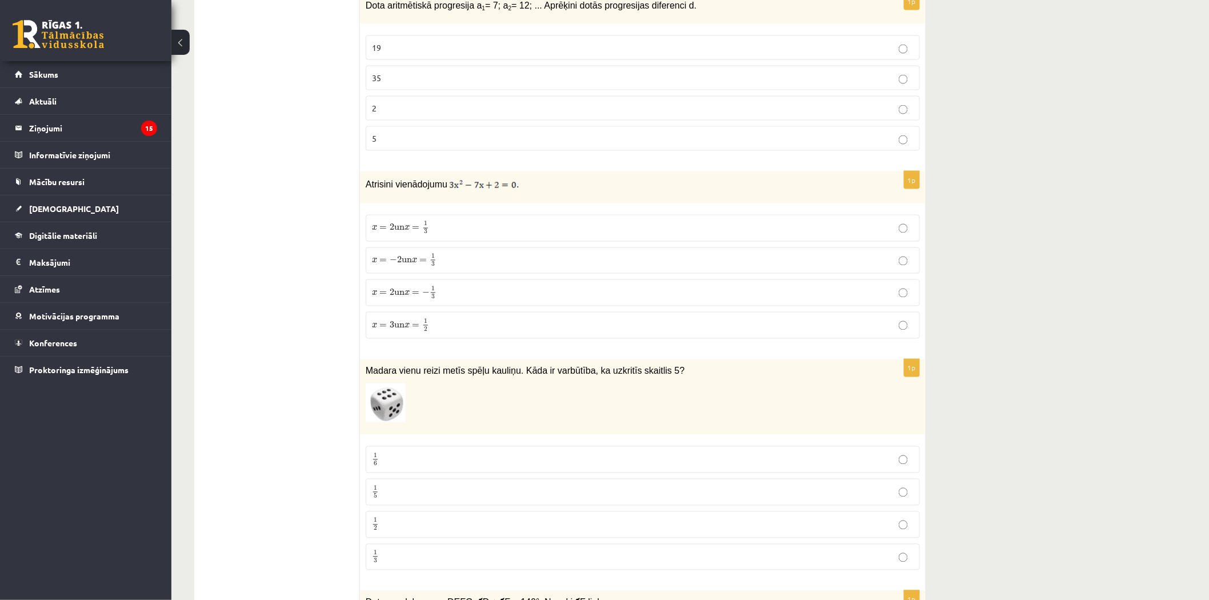
click at [473, 446] on label "1 6 1 6" at bounding box center [643, 459] width 554 height 27
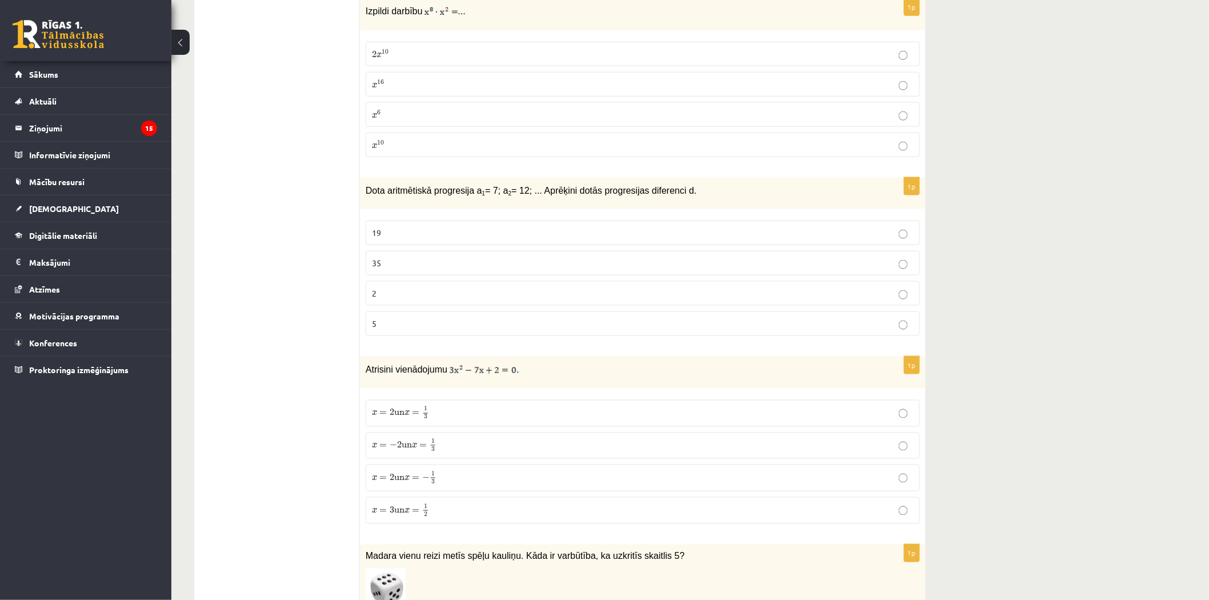
scroll to position [4140, 0]
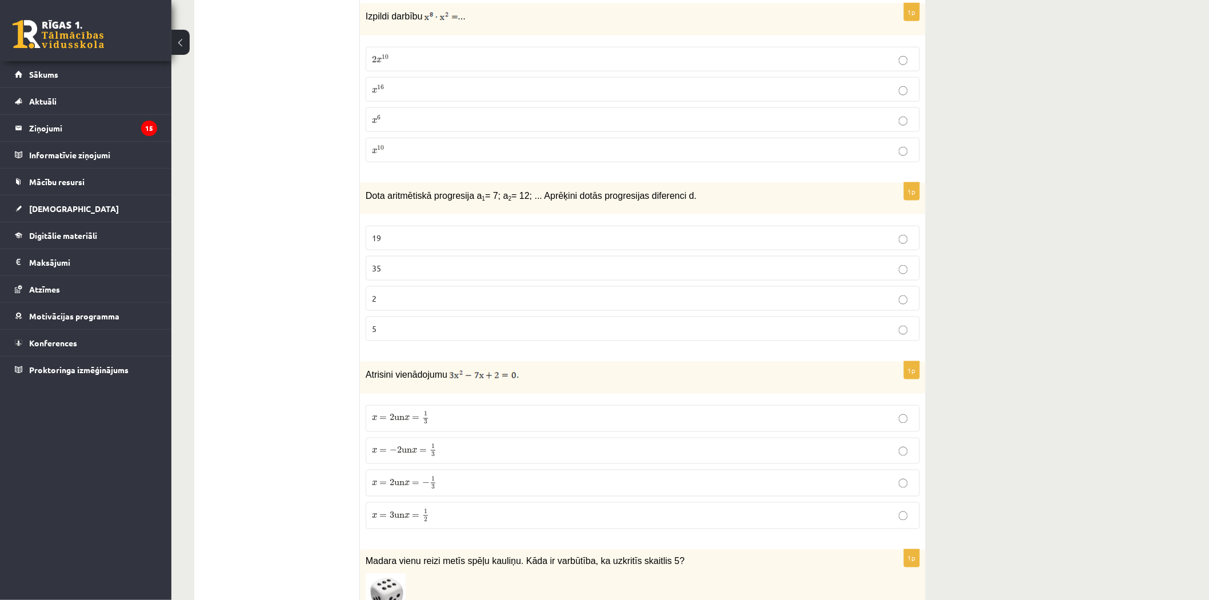
click at [435, 138] on label "x 10 x 10" at bounding box center [643, 150] width 554 height 25
click at [424, 317] on label "5" at bounding box center [643, 329] width 554 height 25
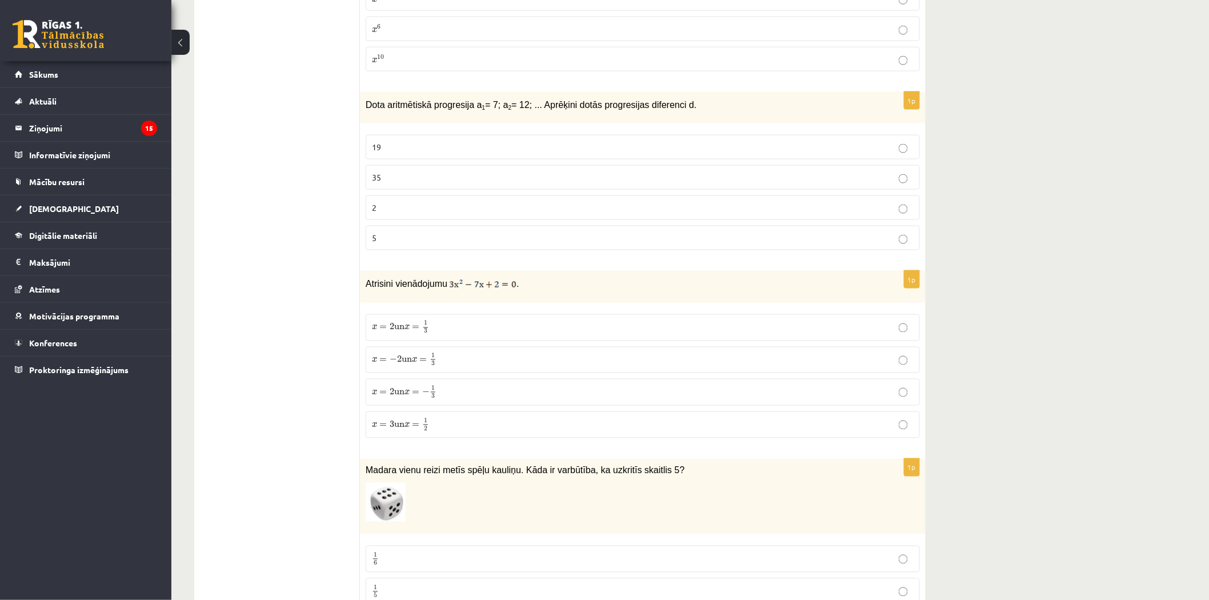
scroll to position [4330, 0]
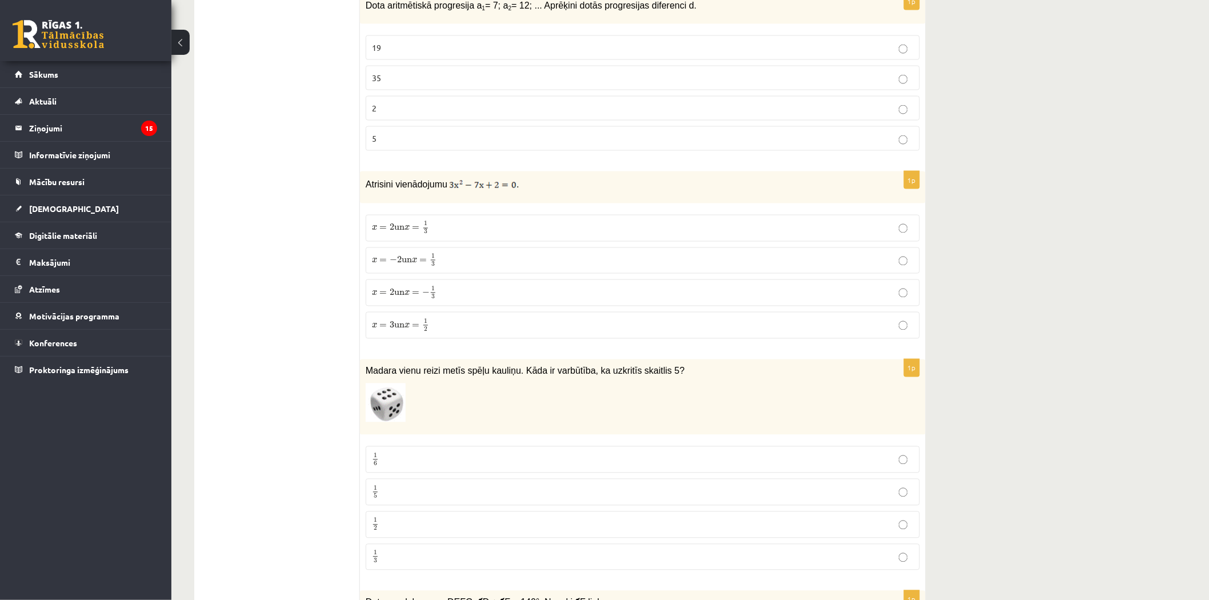
click at [472, 287] on p "x = 2 un x = − 1 3 x = 2 un x = − 1 3" at bounding box center [643, 293] width 542 height 14
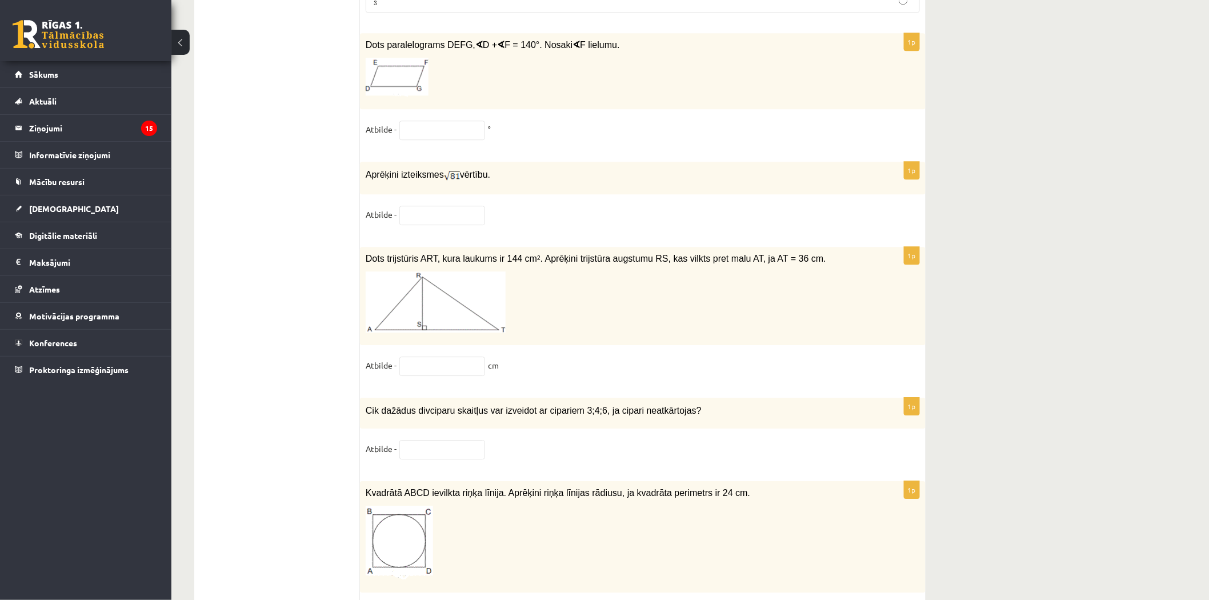
scroll to position [4908, 0]
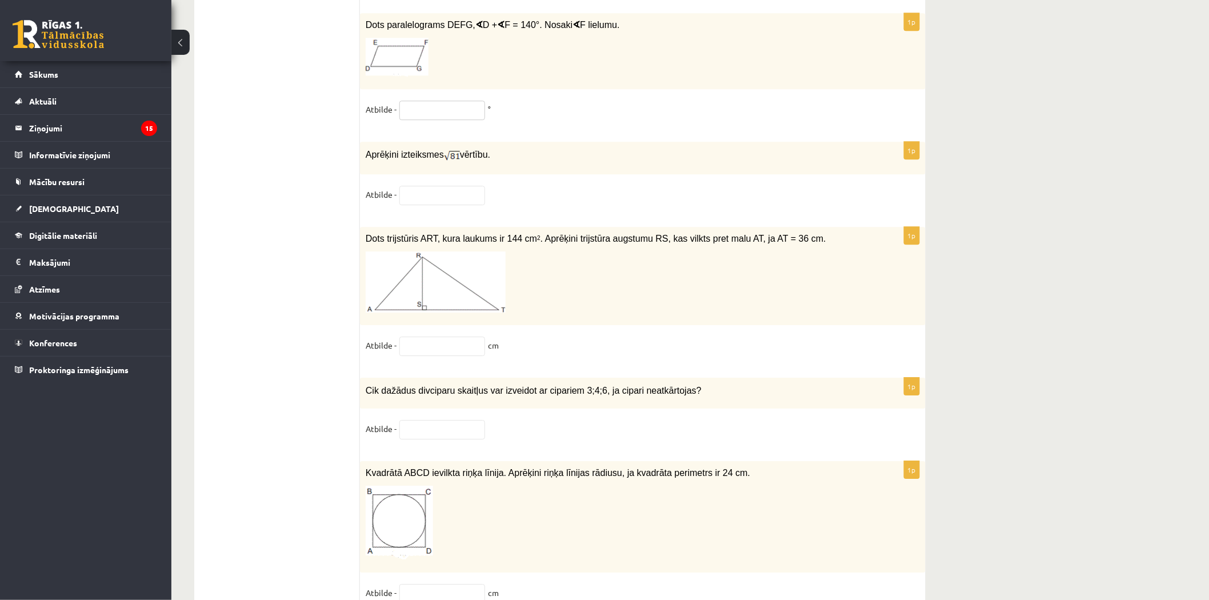
drag, startPoint x: 456, startPoint y: 99, endPoint x: 442, endPoint y: 91, distance: 16.4
click at [442, 91] on div "1p Dots paralelograms DEFG, ∢ D + ∢ F = 140°. Nosaki ∢ F lielumu. Atbilde - °" at bounding box center [643, 71] width 566 height 117
type input "**"
click at [466, 186] on input "text" at bounding box center [443, 195] width 86 height 19
type input "*"
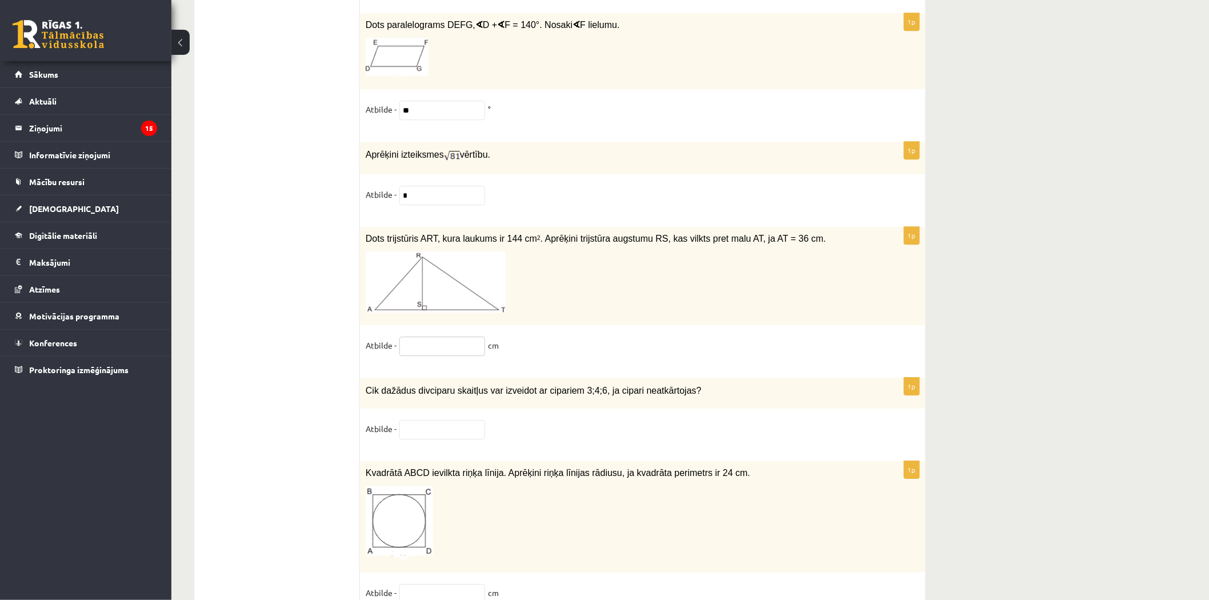
click at [415, 342] on input "text" at bounding box center [443, 346] width 86 height 19
type input "*"
click at [426, 432] on input "text" at bounding box center [443, 429] width 86 height 19
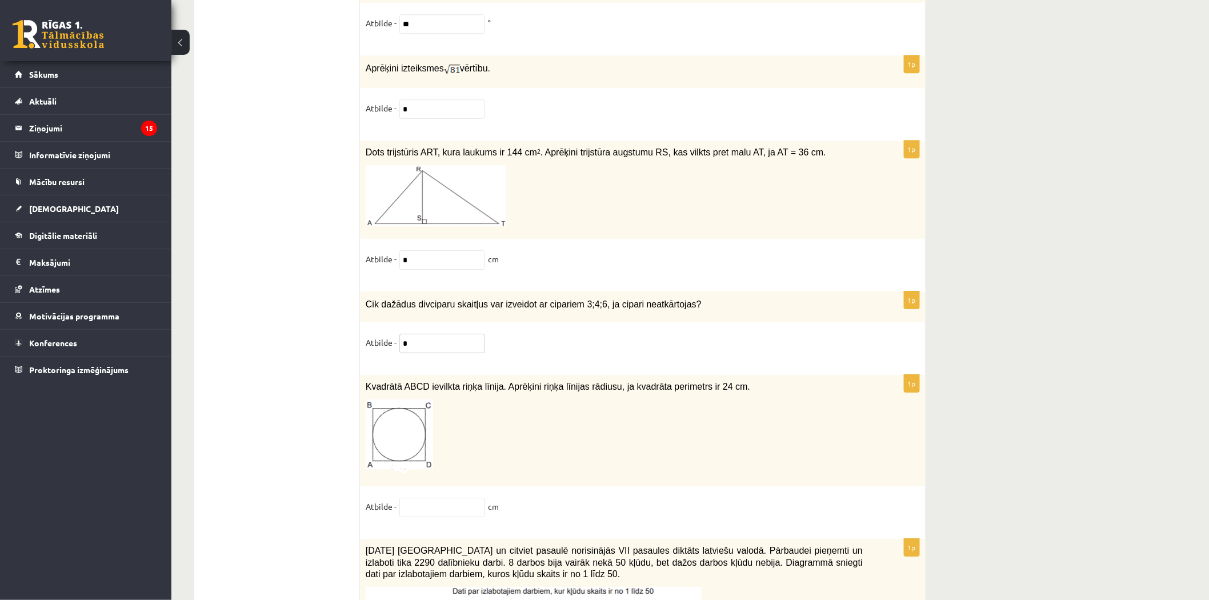
scroll to position [5035, 0]
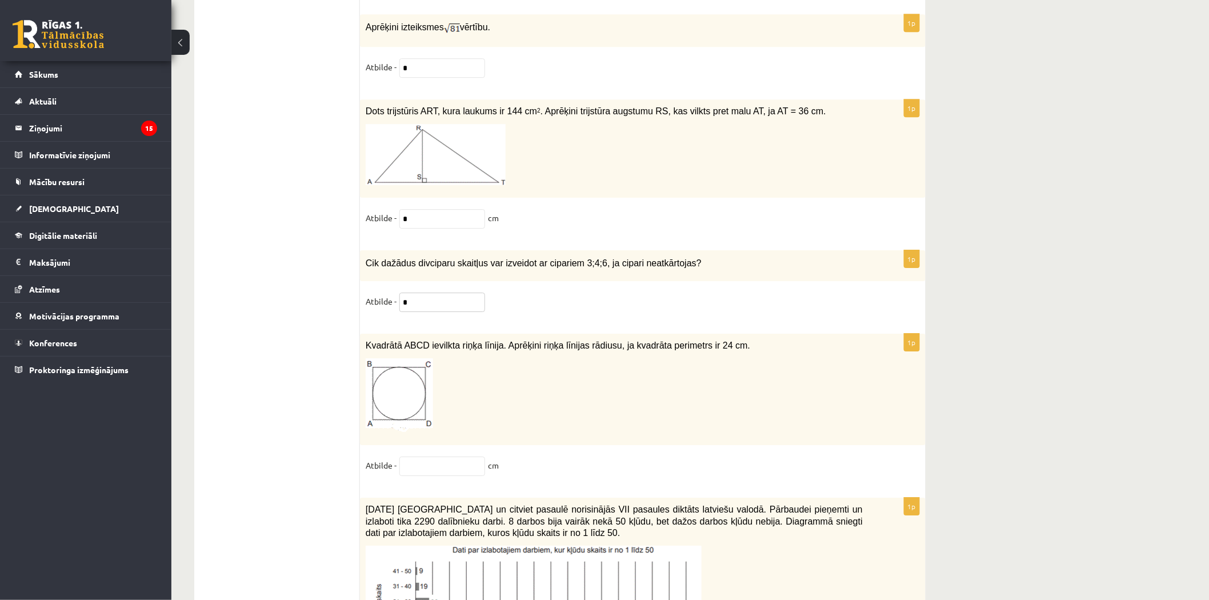
type input "*"
click at [434, 461] on input "text" at bounding box center [443, 466] width 86 height 19
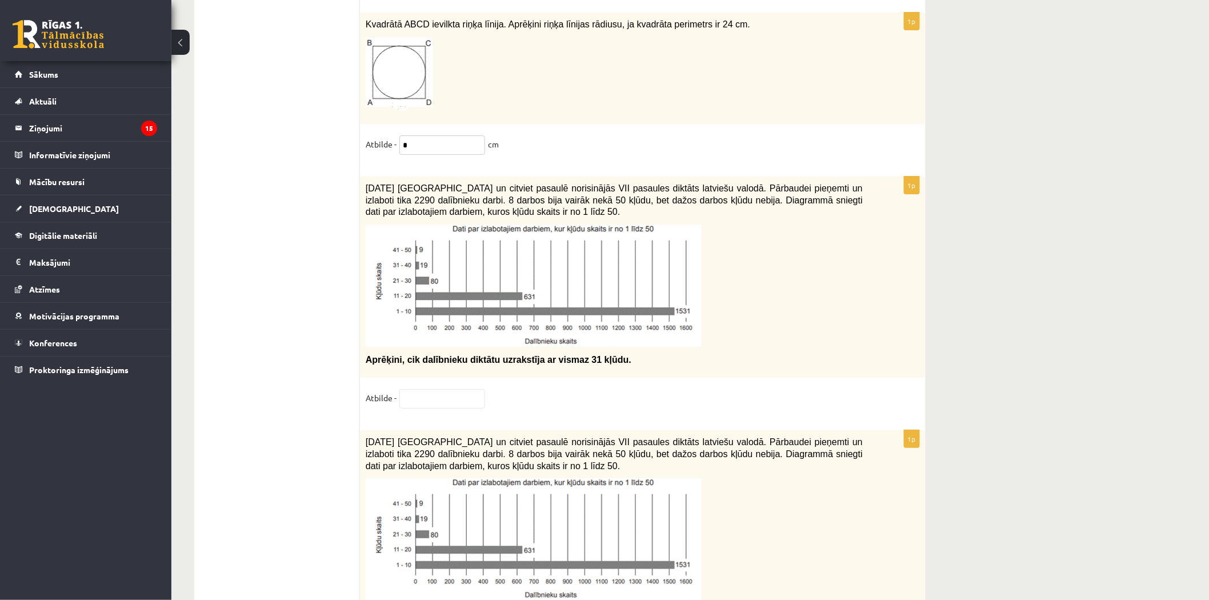
scroll to position [5353, 0]
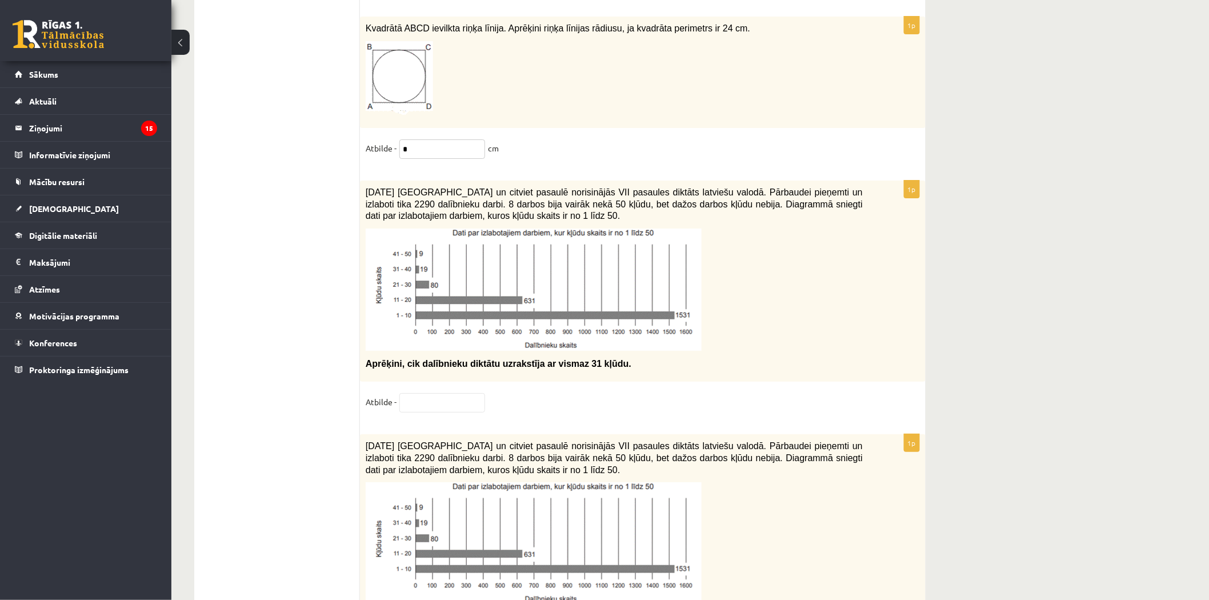
type input "*"
drag, startPoint x: 359, startPoint y: 184, endPoint x: 376, endPoint y: 193, distance: 18.9
click at [361, 186] on div "[DATE] [GEOGRAPHIC_DATA] un citviet pasaulē norisinājās VII pasaules diktāts la…" at bounding box center [643, 281] width 566 height 201
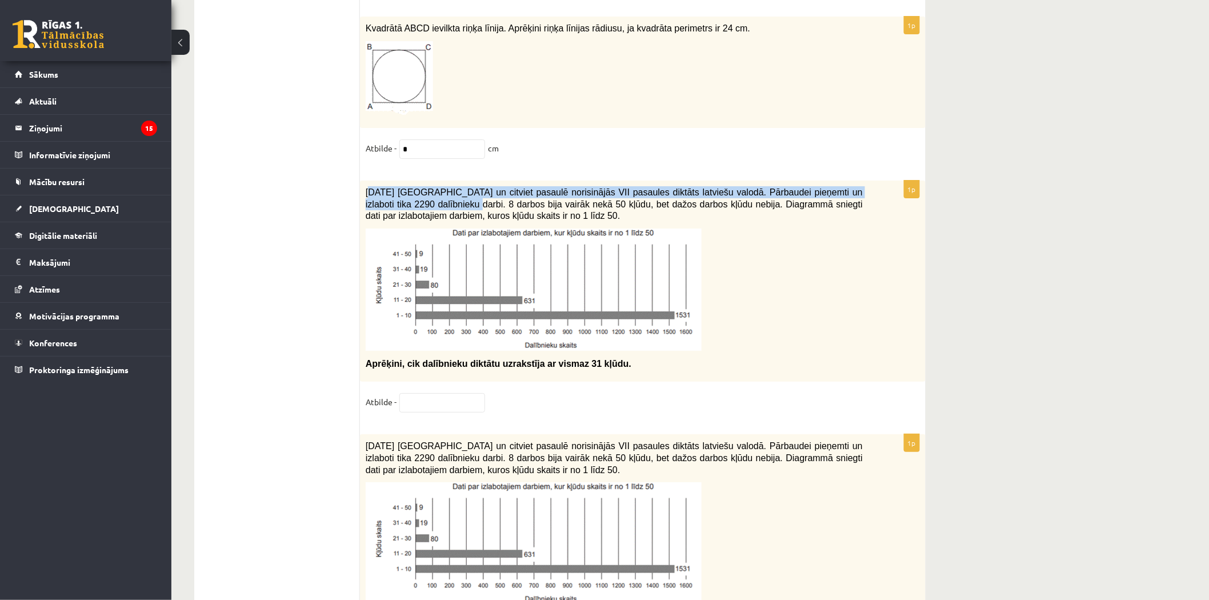
drag, startPoint x: 370, startPoint y: 192, endPoint x: 356, endPoint y: 181, distance: 18.3
click at [389, 197] on span "[DATE] [GEOGRAPHIC_DATA] un citviet pasaulē norisinājās VII pasaules diktāts la…" at bounding box center [614, 203] width 497 height 33
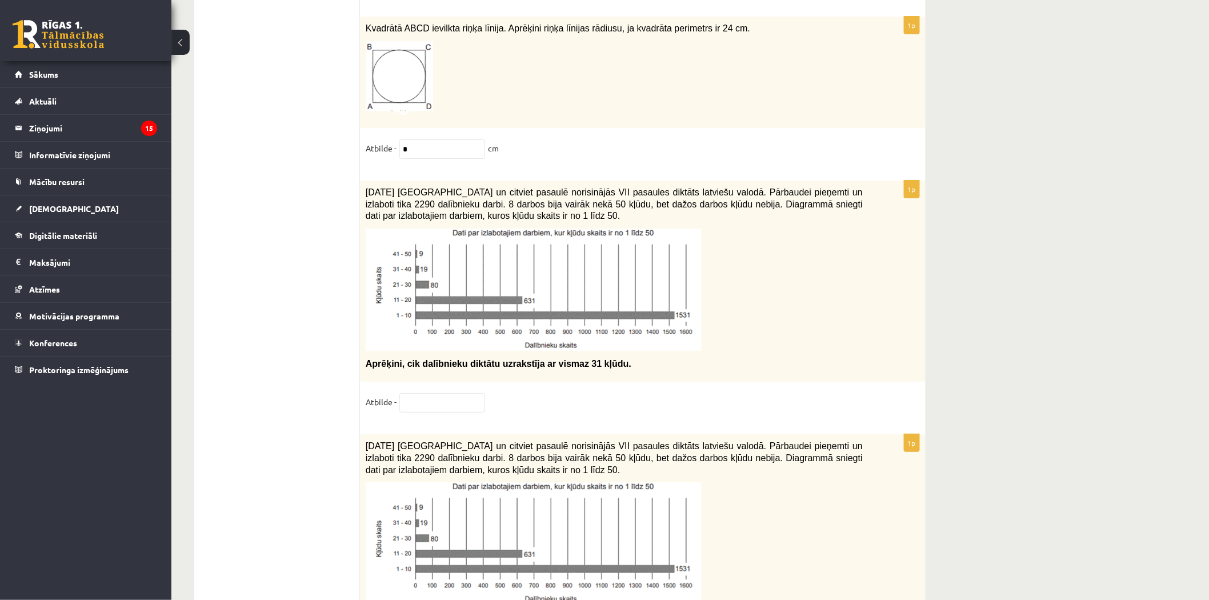
click at [366, 182] on div "[DATE] [GEOGRAPHIC_DATA] un citviet pasaulē norisinājās VII pasaules diktāts la…" at bounding box center [643, 281] width 566 height 201
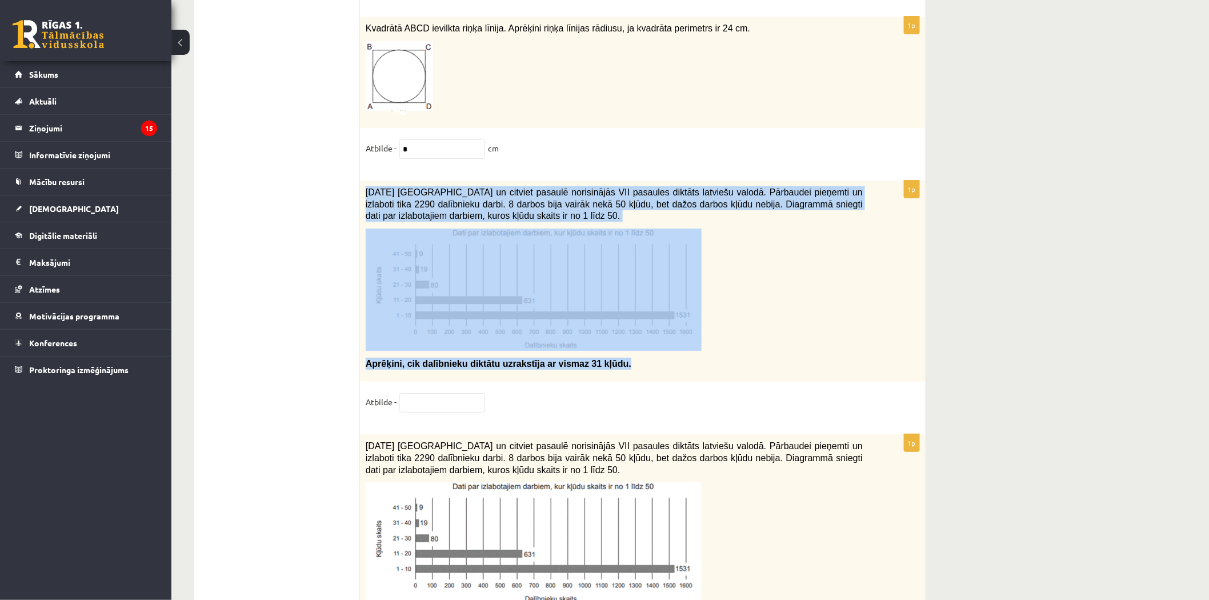
drag, startPoint x: 366, startPoint y: 185, endPoint x: 614, endPoint y: 362, distance: 304.8
click at [614, 362] on div "[DATE] [GEOGRAPHIC_DATA] un citviet pasaulē norisinājās VII pasaules diktāts la…" at bounding box center [643, 281] width 566 height 201
copy div "[DATE] [GEOGRAPHIC_DATA] un citviet pasaulē norisinājās VII pasaules diktāts la…"
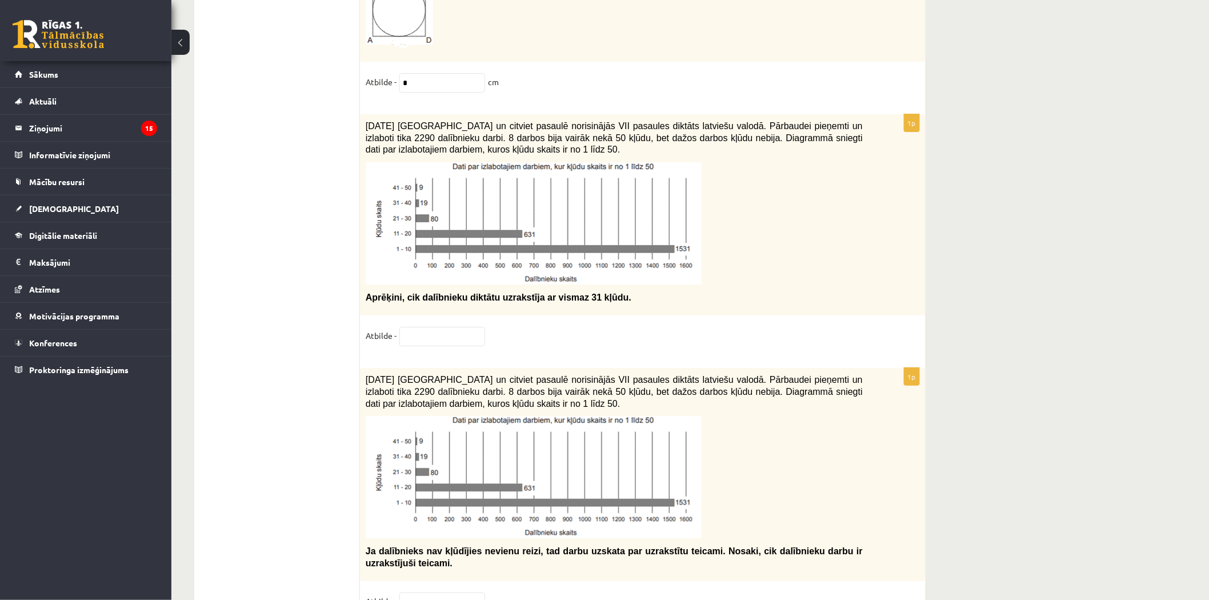
scroll to position [5398, 0]
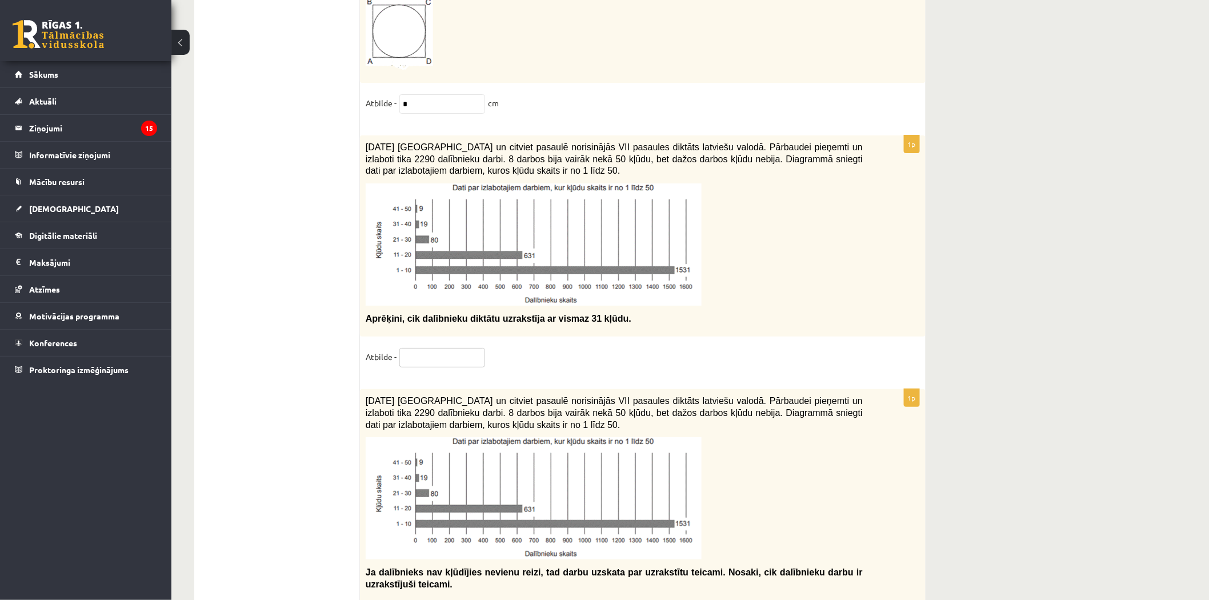
click at [469, 364] on input "text" at bounding box center [443, 357] width 86 height 19
type input "**"
click at [641, 351] on fieldset "Atbilde - **" at bounding box center [643, 360] width 554 height 24
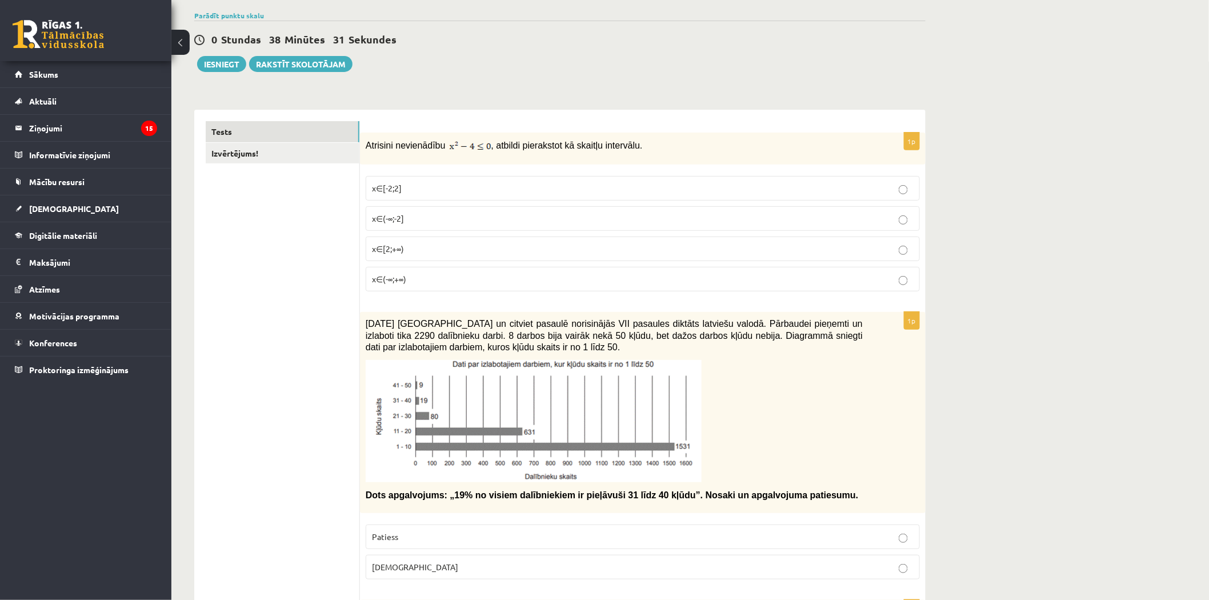
scroll to position [0, 0]
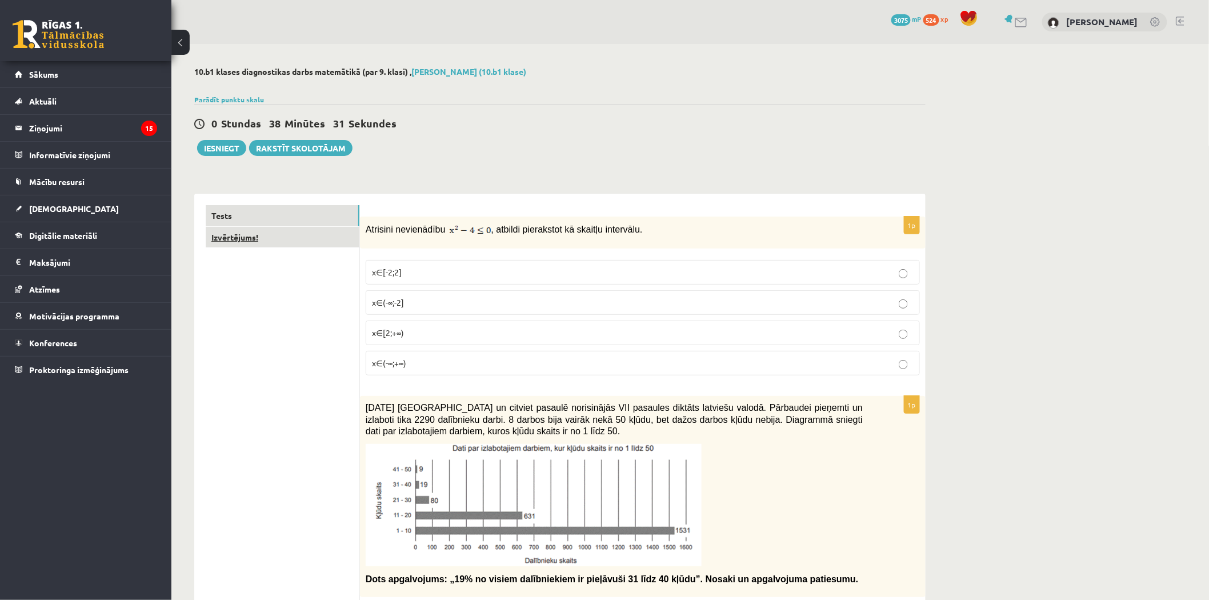
click at [328, 242] on link "Izvērtējums!" at bounding box center [283, 237] width 154 height 21
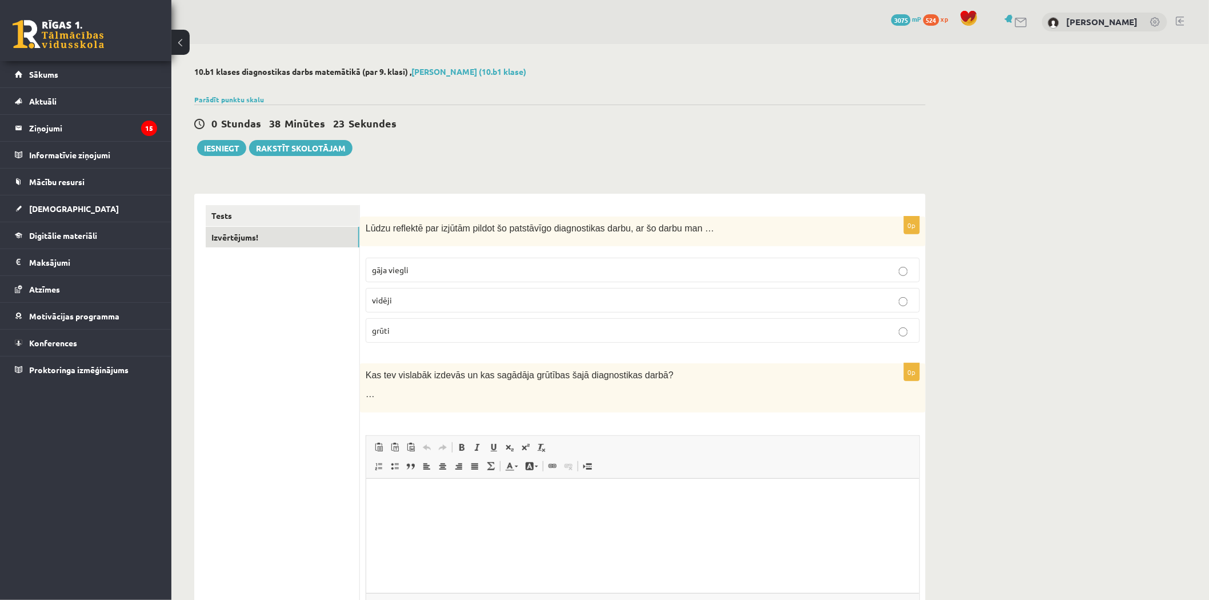
click at [420, 326] on p "grūti" at bounding box center [643, 331] width 542 height 12
click at [295, 225] on link "Tests" at bounding box center [283, 215] width 154 height 21
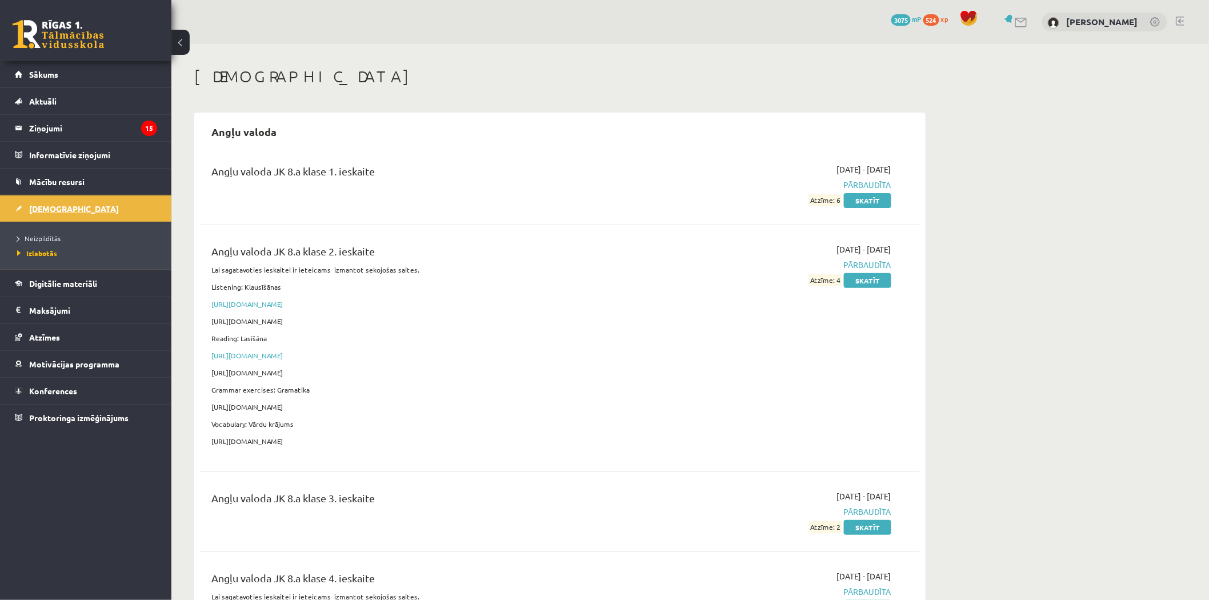
click at [109, 215] on link "[DEMOGRAPHIC_DATA]" at bounding box center [86, 208] width 142 height 26
